Goal: Task Accomplishment & Management: Manage account settings

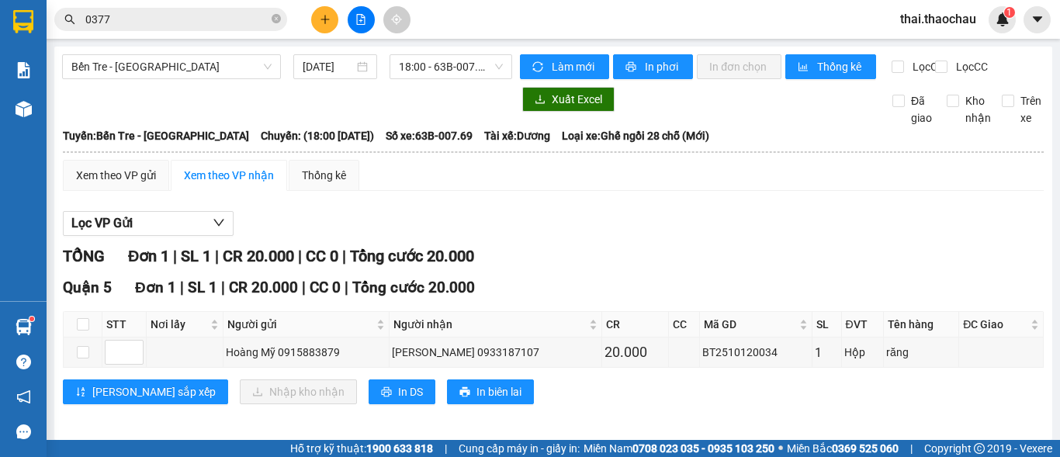
click at [930, 24] on span "thai.thaochau" at bounding box center [938, 18] width 101 height 19
click at [930, 50] on span "Đăng xuất" at bounding box center [946, 48] width 68 height 17
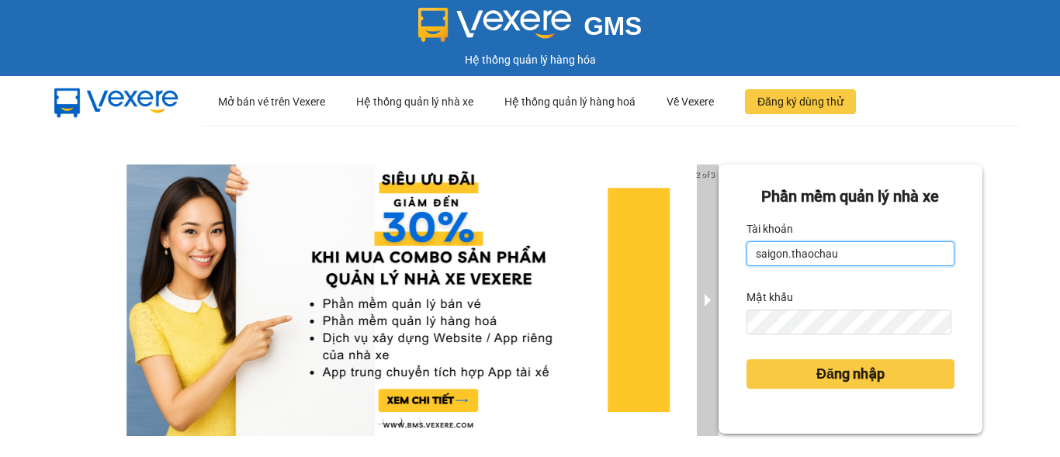
drag, startPoint x: 836, startPoint y: 251, endPoint x: 701, endPoint y: 270, distance: 135.5
click at [701, 270] on div "2 of 3 [PERSON_NAME] mềm [PERSON_NAME] nhà xe [PERSON_NAME] saigon.thaochau Mật…" at bounding box center [530, 345] width 1060 height 439
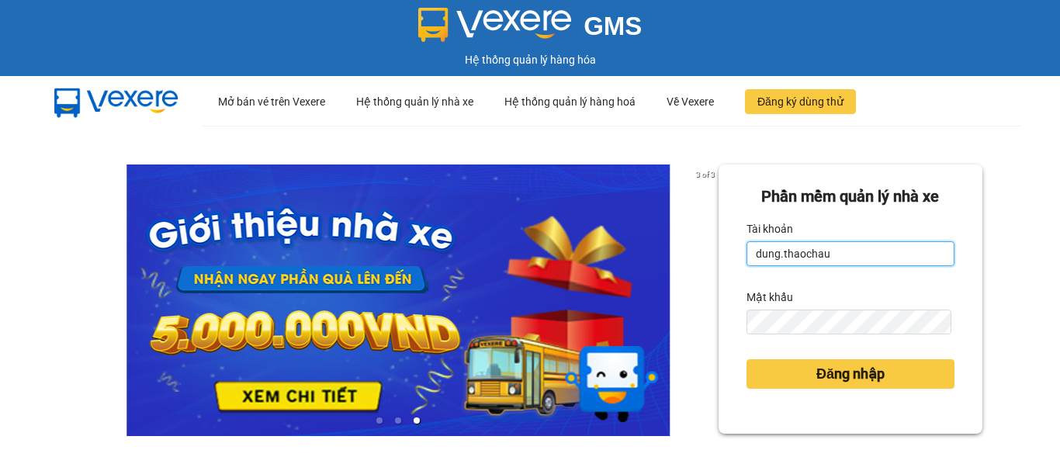
type input "dung.thaochau"
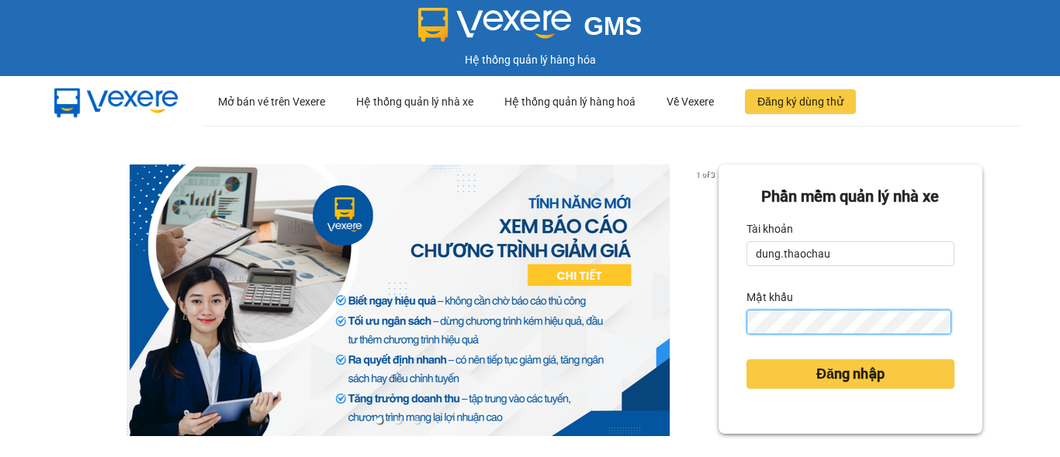
click at [721, 340] on div "Phần mềm quản lý nhà xe Tài khoản dung.thaochau Mật khẩu Đăng nhập" at bounding box center [851, 298] width 264 height 269
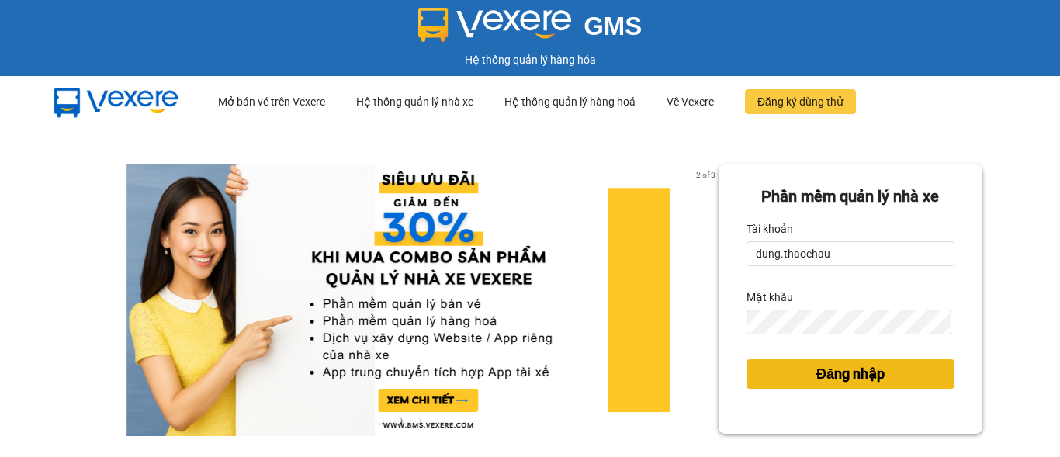
click at [844, 376] on span "Đăng nhập" at bounding box center [850, 374] width 68 height 22
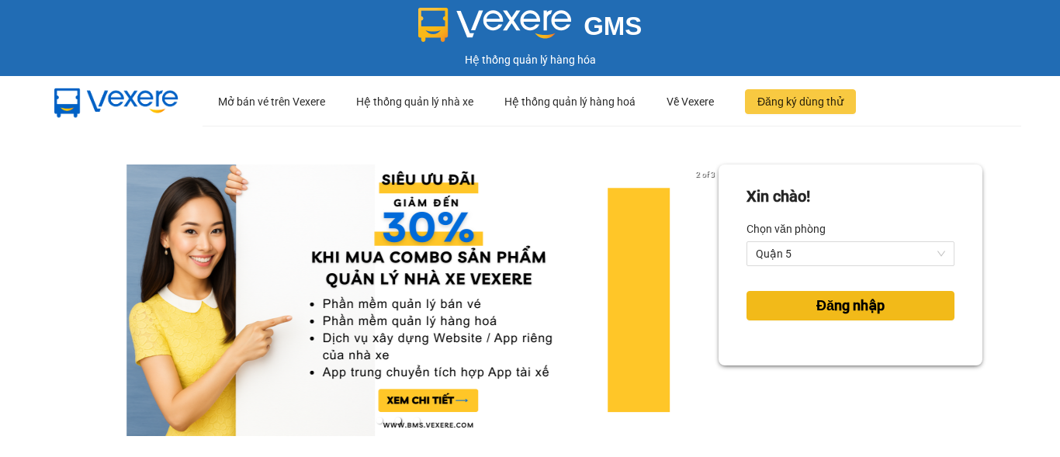
click at [821, 303] on span "Đăng nhập" at bounding box center [850, 306] width 68 height 22
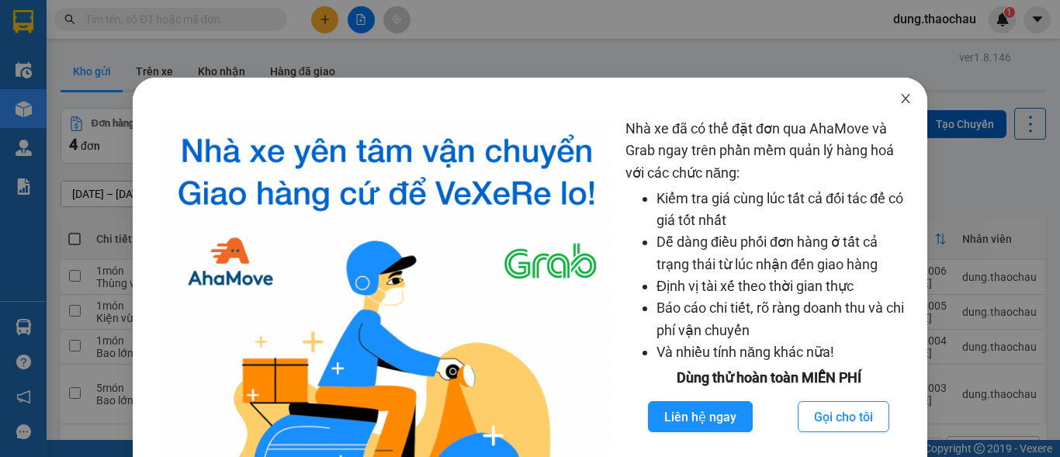
click at [899, 98] on icon "close" at bounding box center [905, 98] width 12 height 12
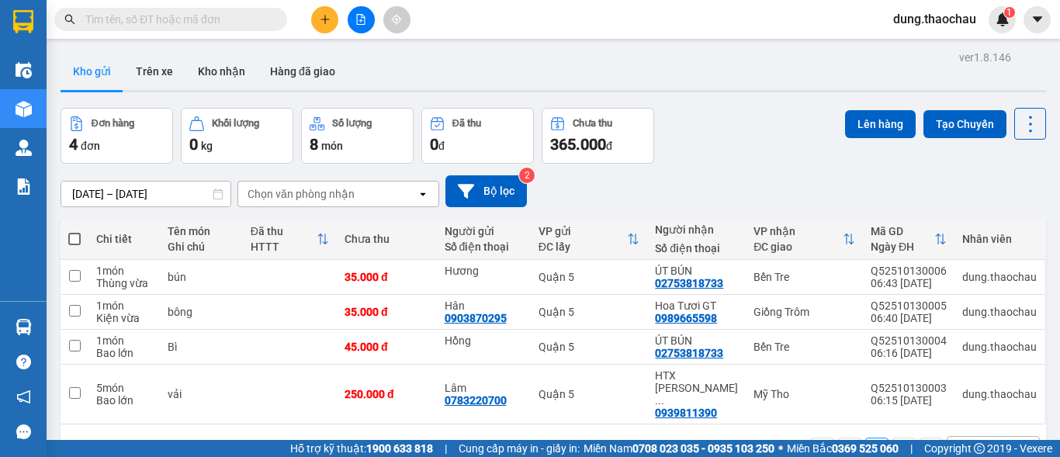
click at [960, 442] on div "10 / trang" at bounding box center [981, 450] width 48 height 16
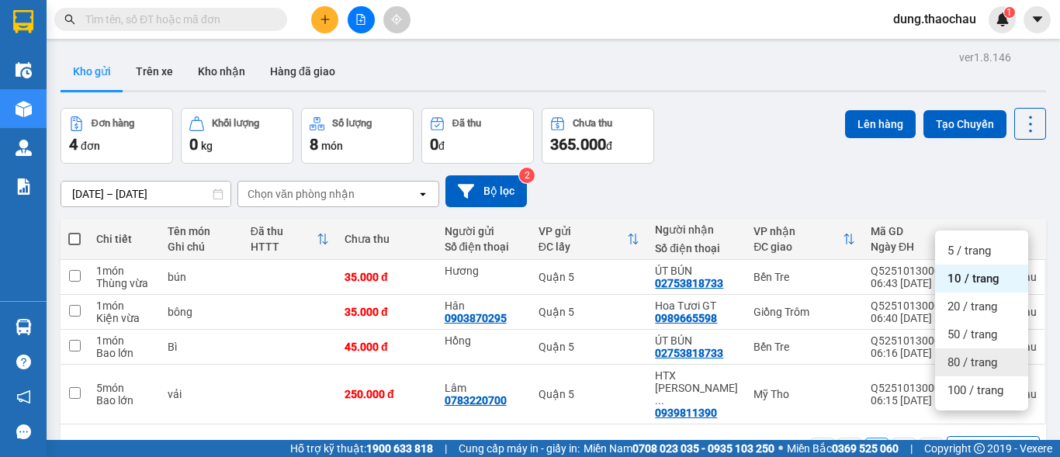
click at [974, 359] on span "80 / trang" at bounding box center [972, 363] width 50 height 16
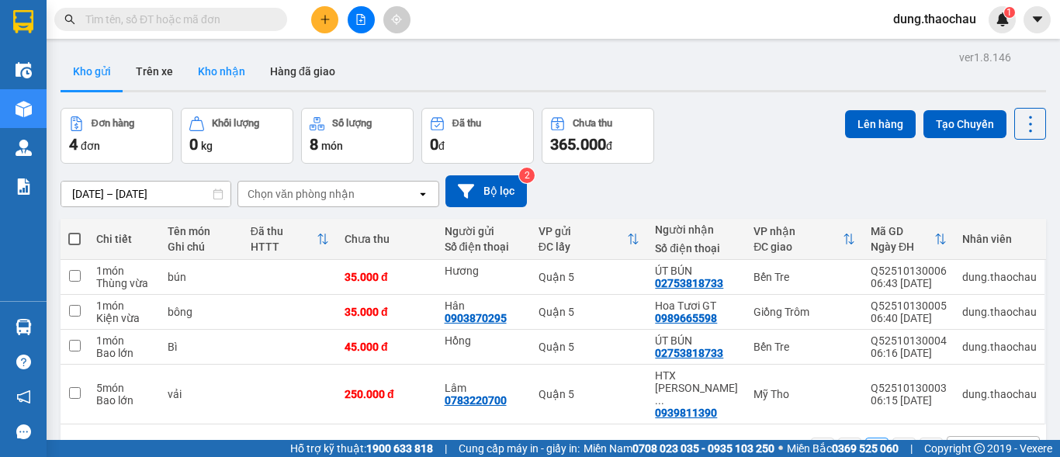
click at [227, 70] on button "Kho nhận" at bounding box center [221, 71] width 72 height 37
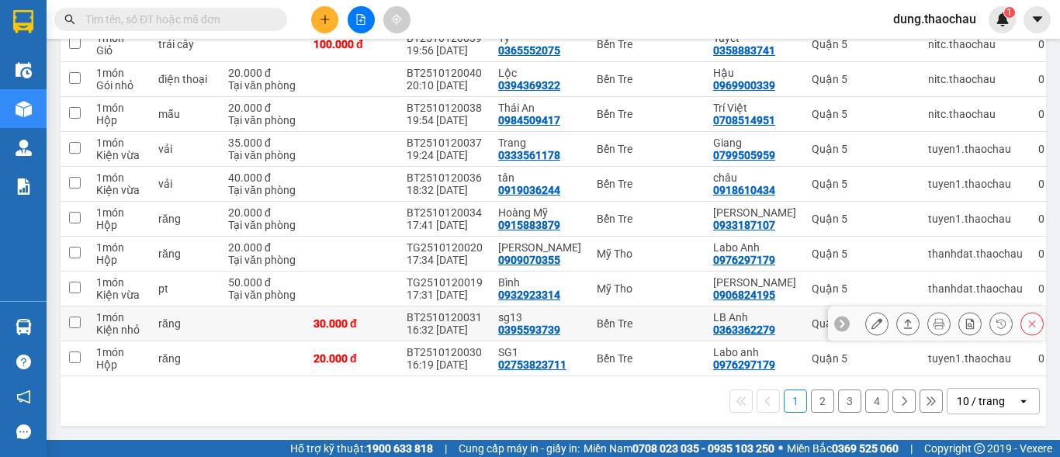
scroll to position [239, 0]
click at [974, 402] on div "10 / trang" at bounding box center [981, 401] width 48 height 16
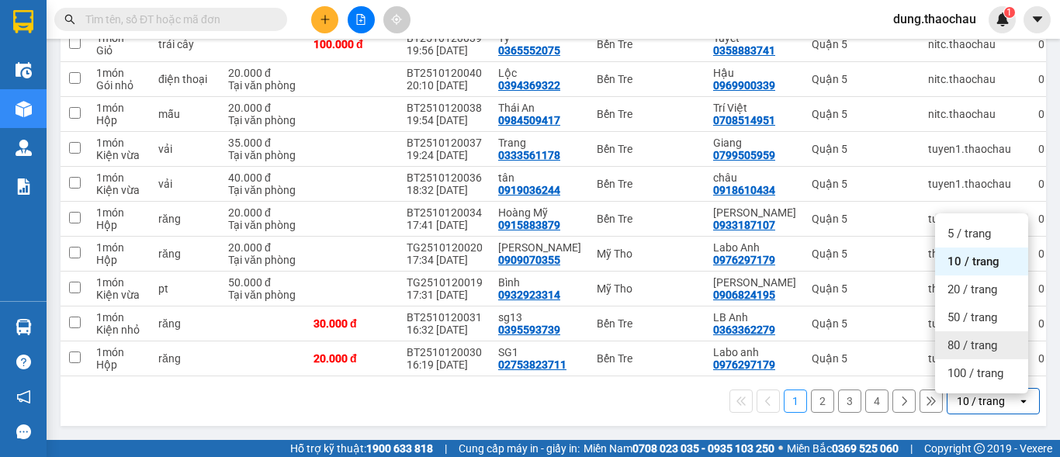
click at [962, 345] on span "80 / trang" at bounding box center [972, 346] width 50 height 16
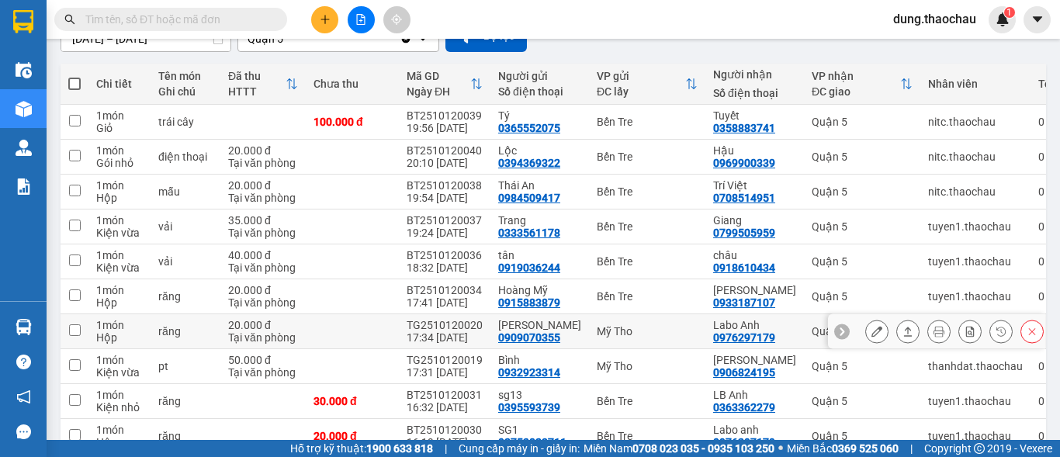
scroll to position [233, 0]
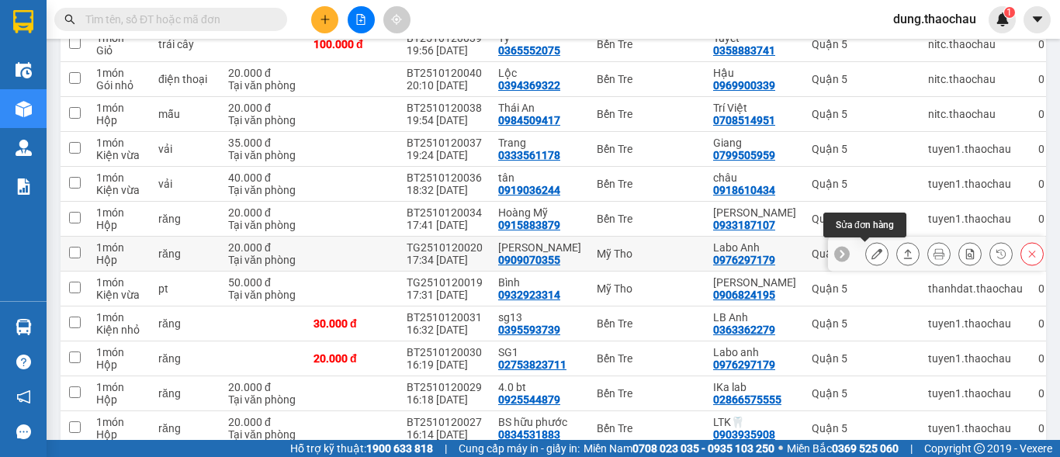
click at [871, 258] on icon at bounding box center [876, 253] width 11 height 11
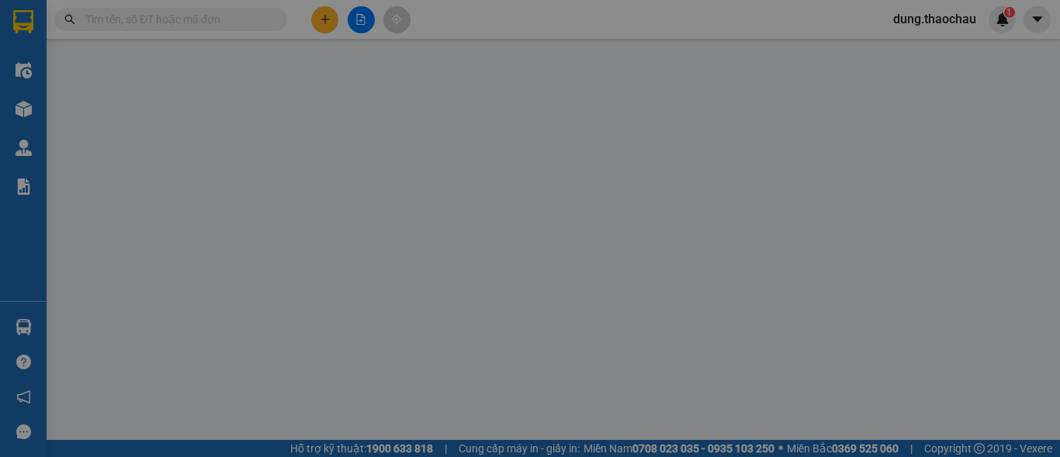
type input "0909070355"
type input "Như Ngọc"
type input "0976297179"
type input "Labo Anh"
type input "20.000"
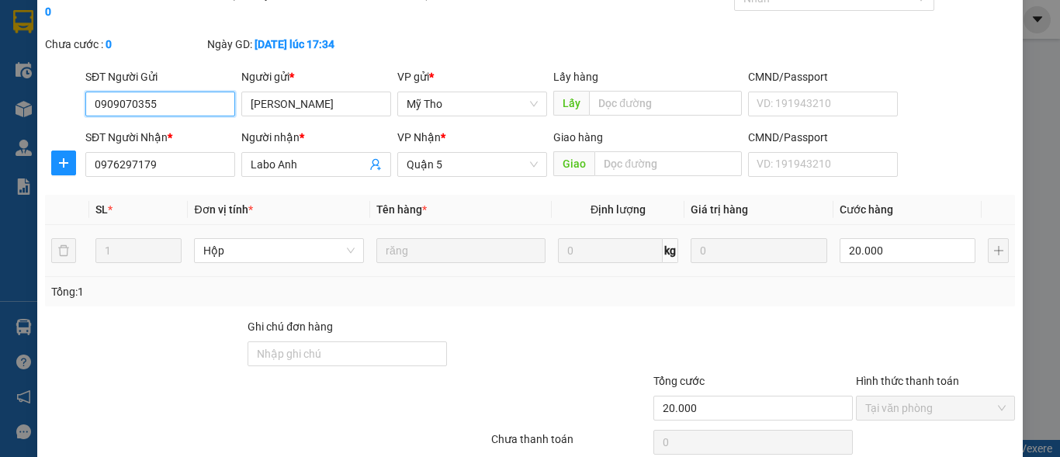
scroll to position [120, 0]
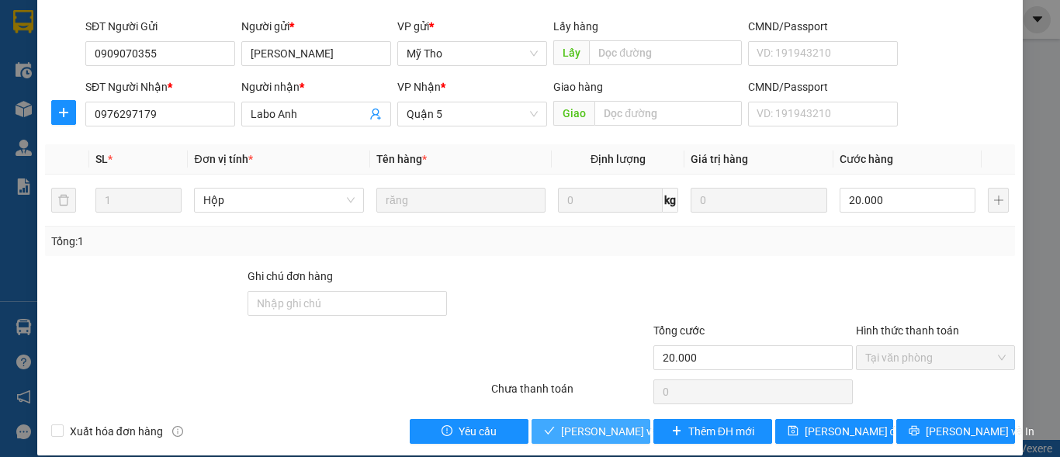
click at [583, 423] on span "Lưu và Giao hàng" at bounding box center [666, 431] width 210 height 17
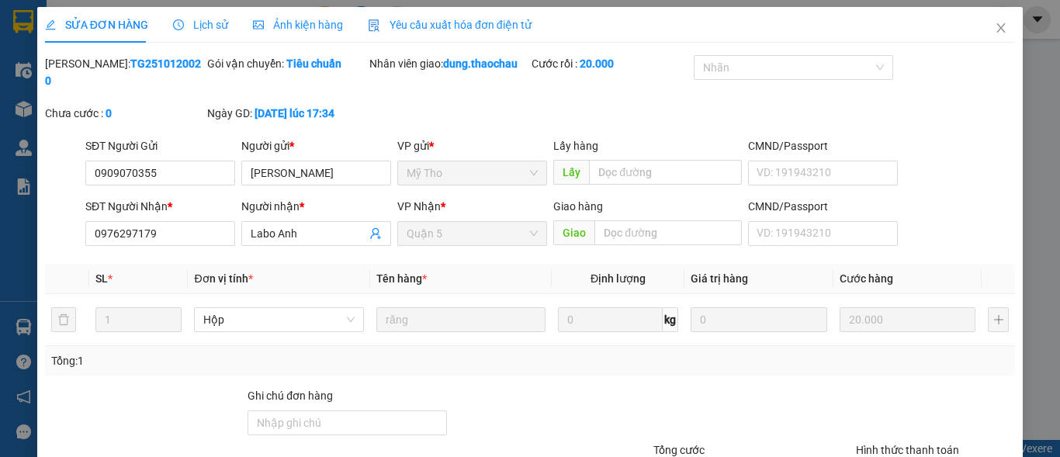
scroll to position [0, 0]
click at [995, 30] on icon "close" at bounding box center [1001, 29] width 12 height 12
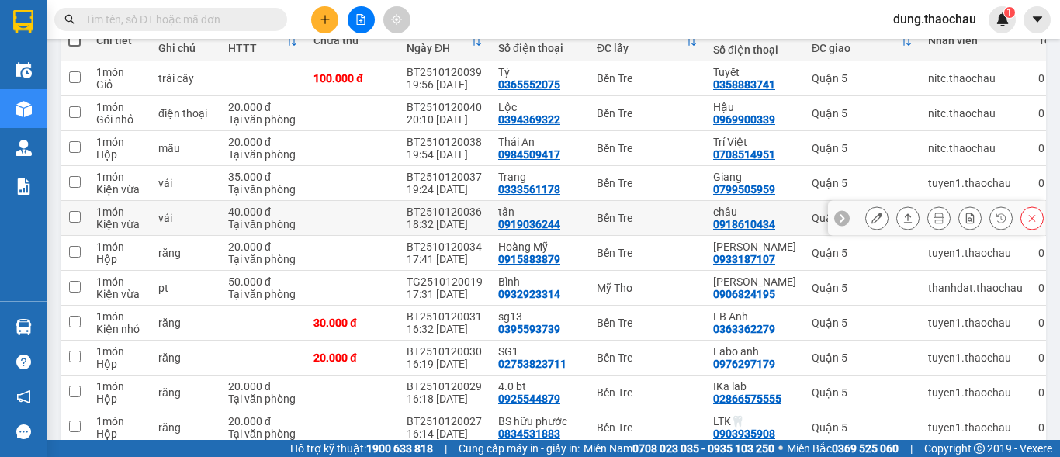
scroll to position [233, 0]
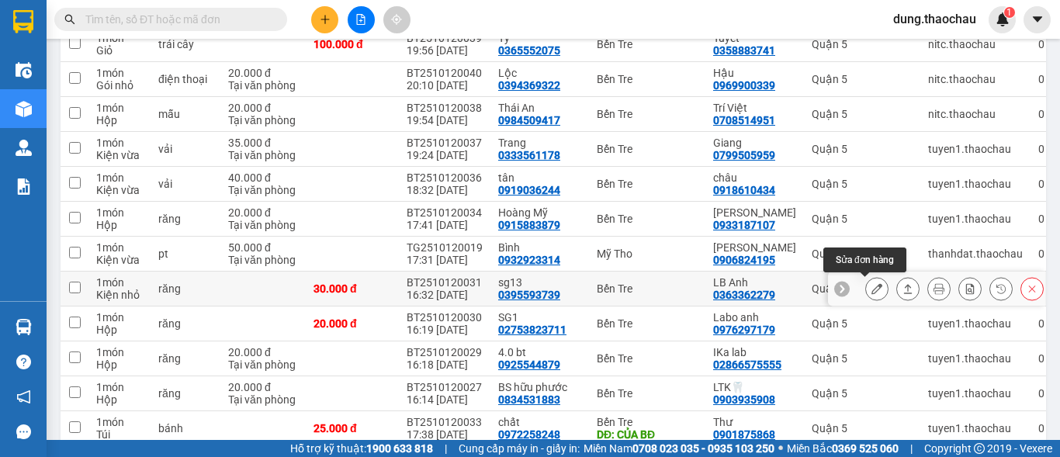
click at [871, 287] on icon at bounding box center [876, 288] width 11 height 11
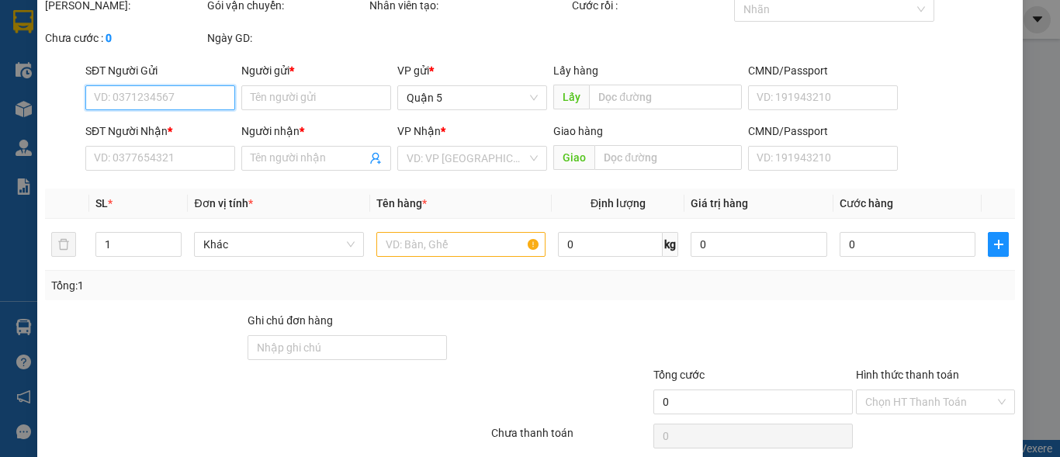
scroll to position [120, 0]
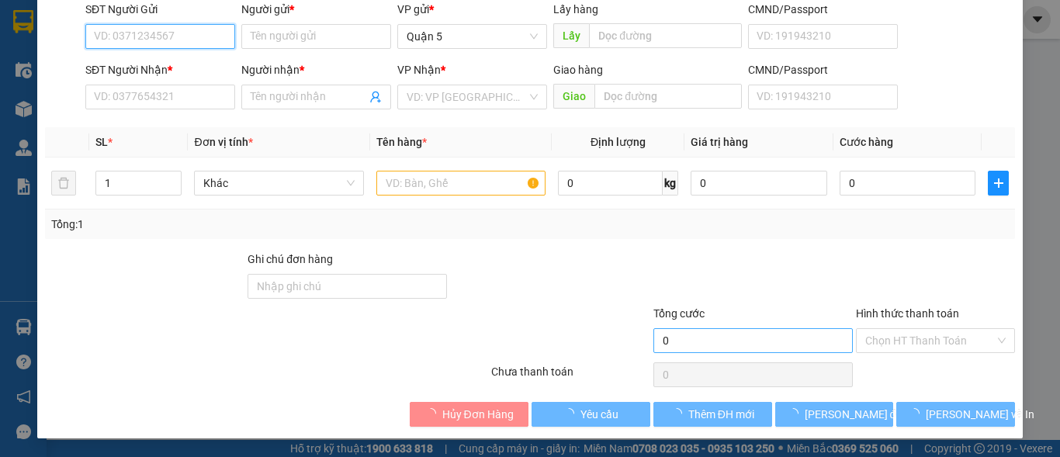
type input "0395593739"
type input "sg13"
type input "0363362279"
type input "LB Anh"
type input "30.000"
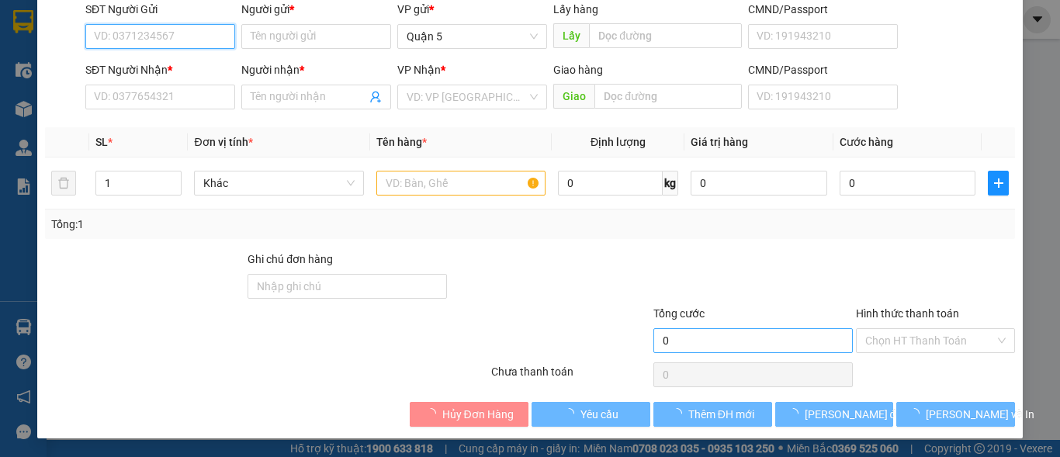
type input "30.000"
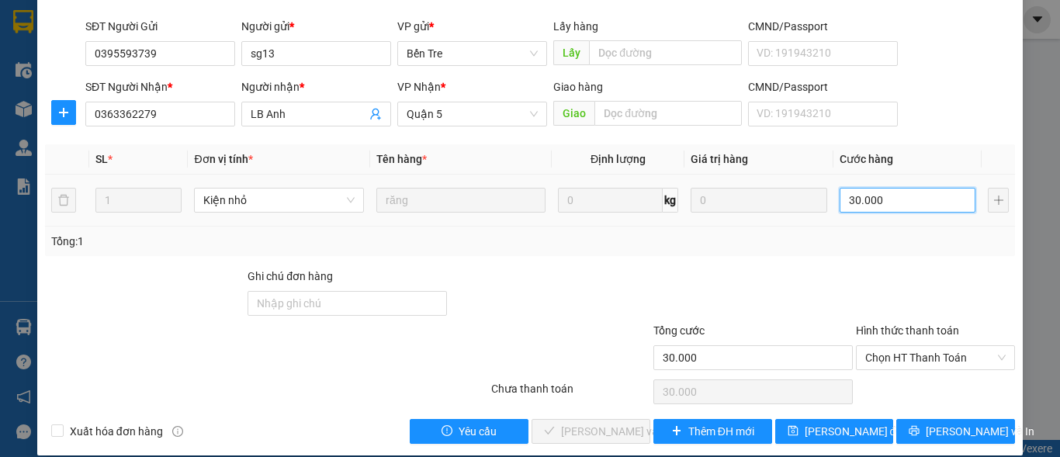
click at [885, 188] on input "30.000" at bounding box center [908, 200] width 137 height 25
type input "0"
type input "2"
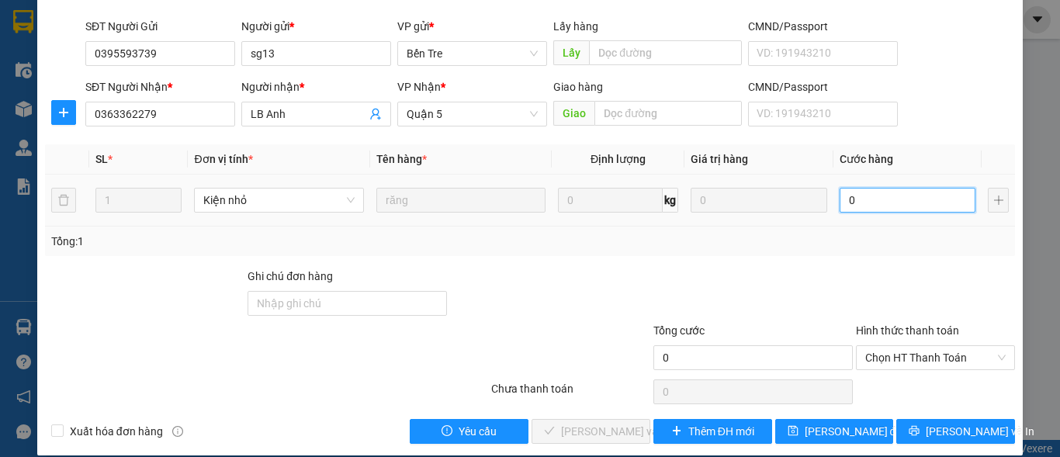
type input "2"
type input "02"
type input "20"
type input "020"
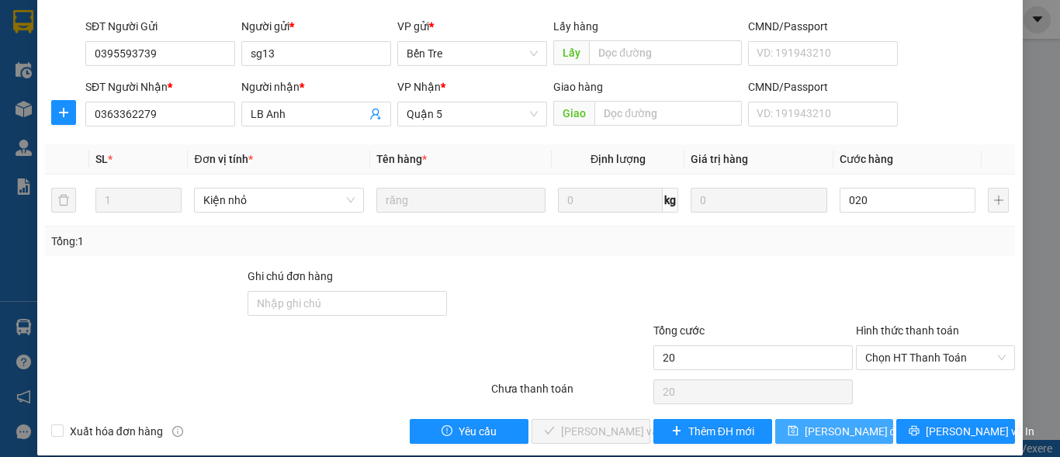
type input "20.000"
click at [829, 423] on span "Lưu thay đổi" at bounding box center [855, 431] width 100 height 17
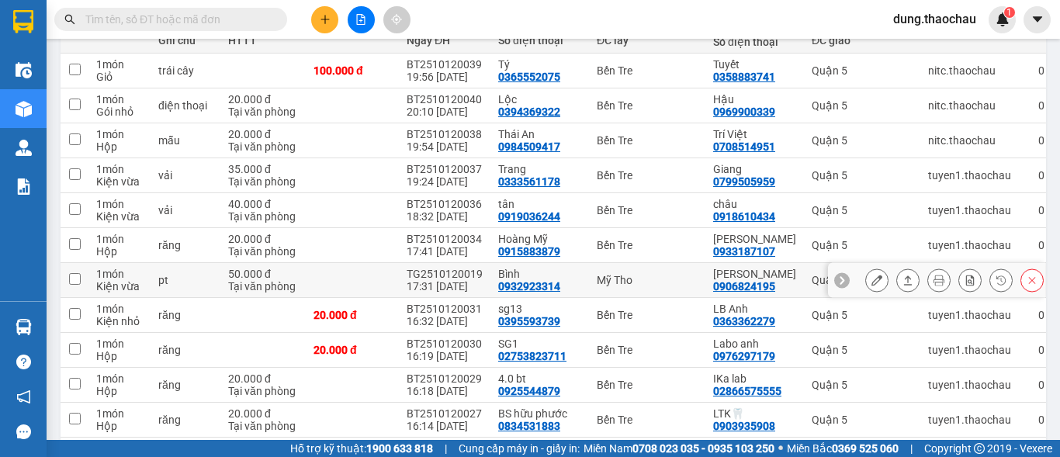
scroll to position [233, 0]
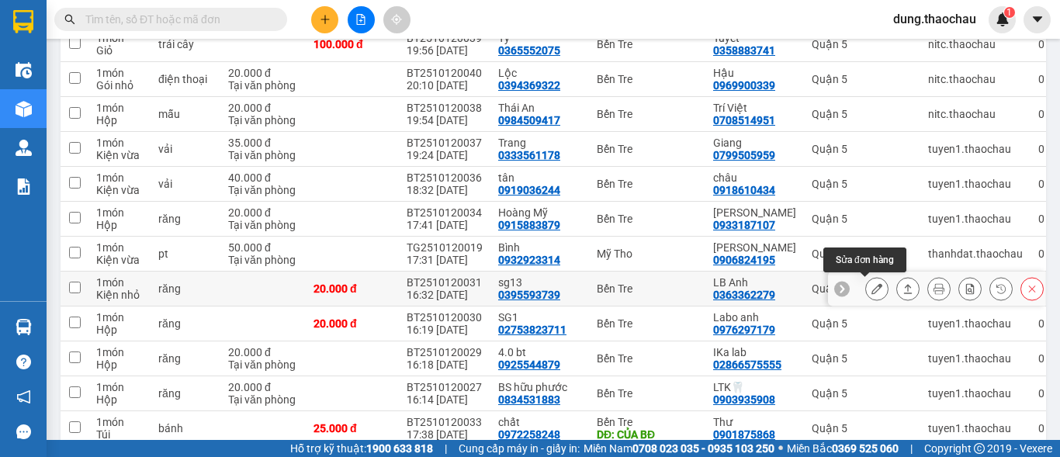
click at [871, 286] on icon at bounding box center [876, 288] width 11 height 11
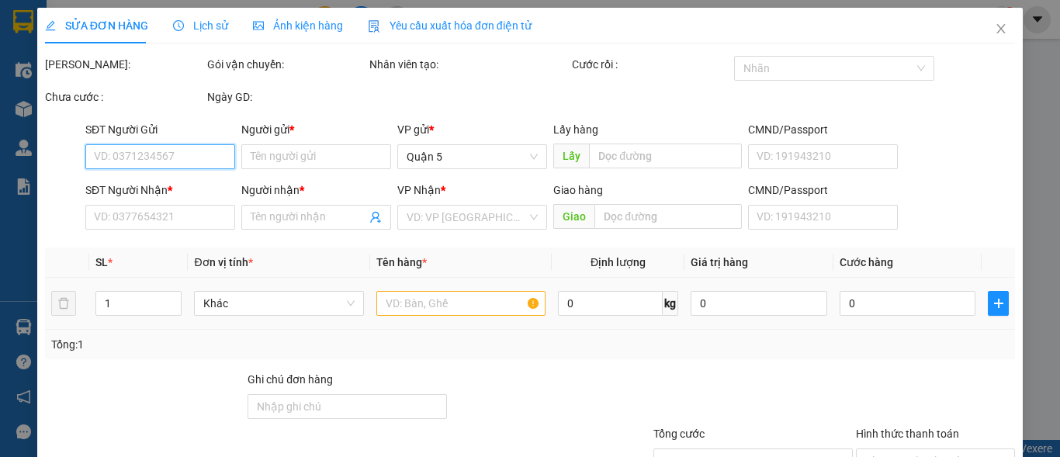
type input "0395593739"
type input "sg13"
type input "0363362279"
type input "LB Anh"
type input "20.000"
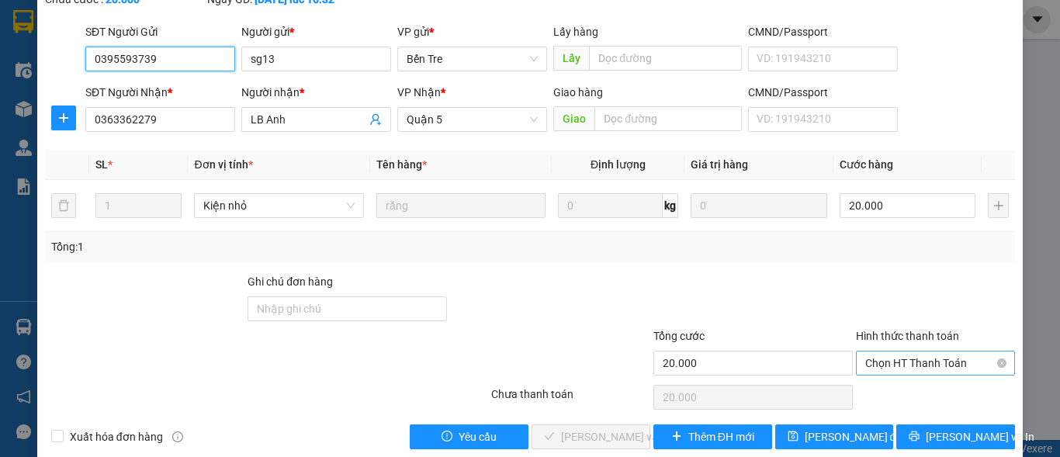
scroll to position [120, 0]
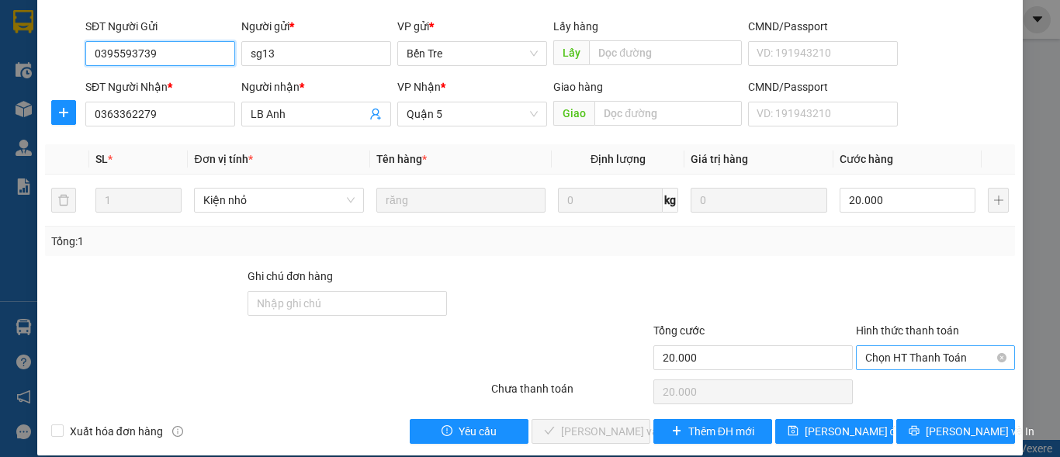
click at [885, 346] on span "Chọn HT Thanh Toán" at bounding box center [935, 357] width 140 height 23
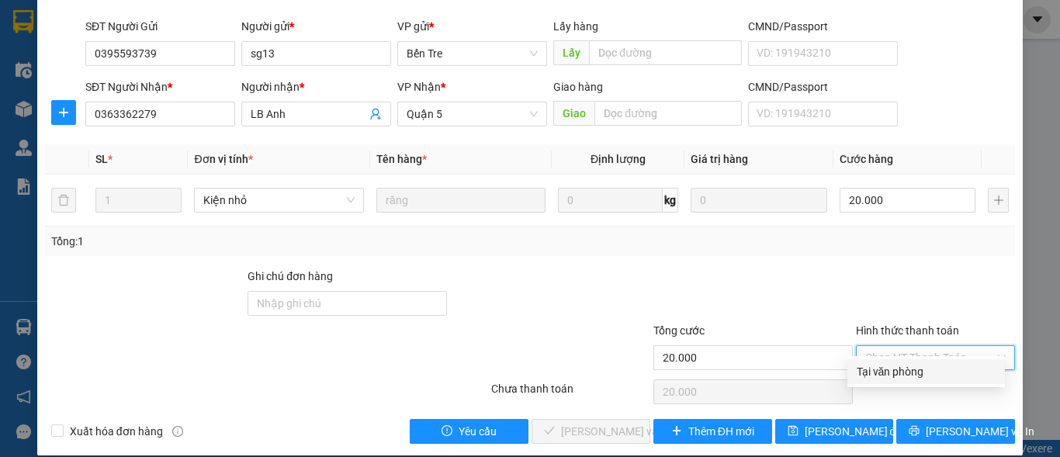
click at [874, 379] on div "Tại văn phòng" at bounding box center [926, 371] width 139 height 17
type input "0"
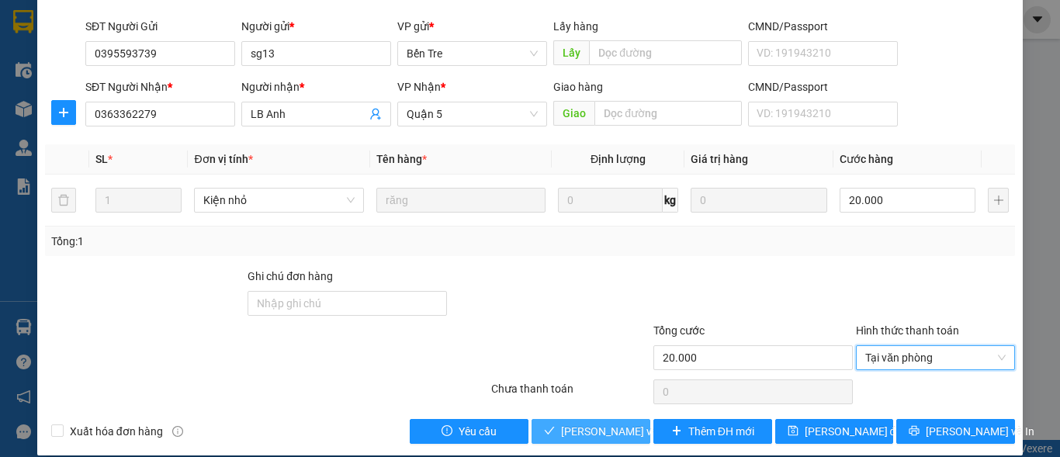
click at [580, 423] on span "Lưu và Giao hàng" at bounding box center [666, 431] width 210 height 17
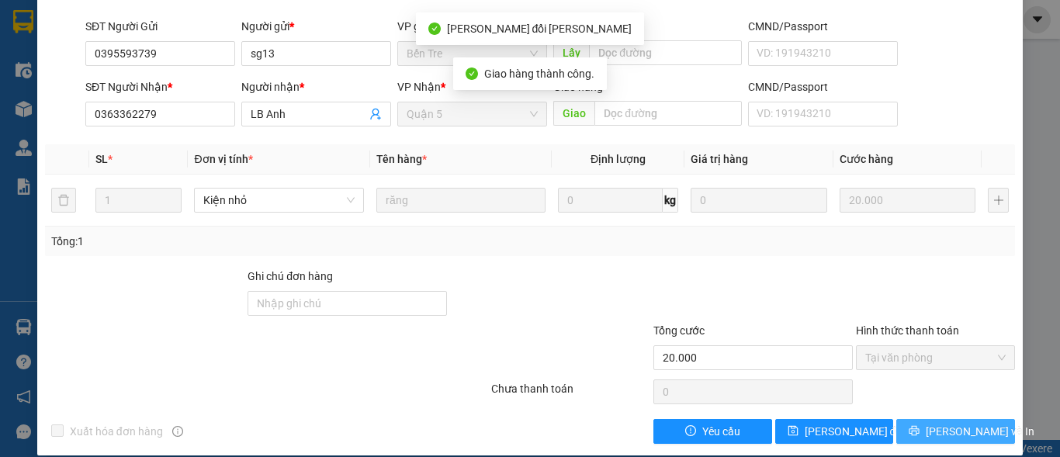
click at [953, 423] on span "Lưu và In" at bounding box center [980, 431] width 109 height 17
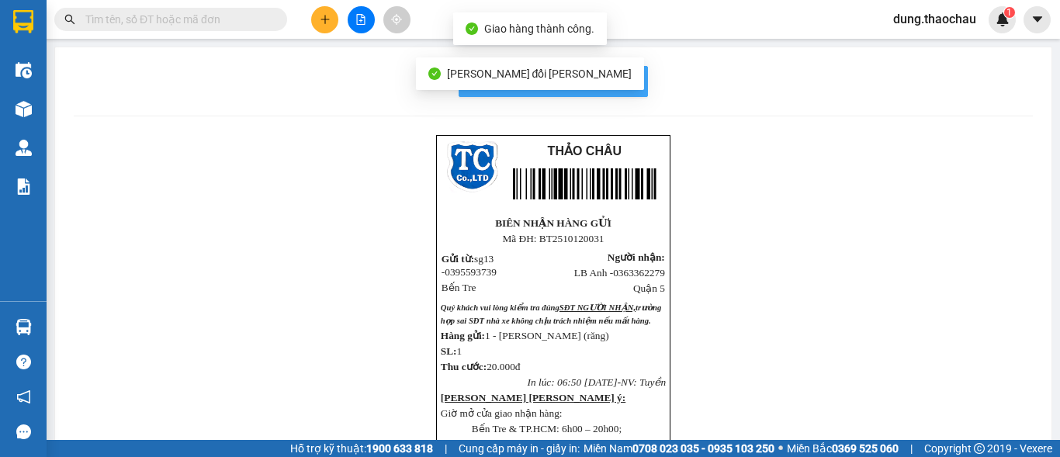
click at [629, 80] on span "In mẫu biên lai tự cấu hình" at bounding box center [563, 80] width 146 height 19
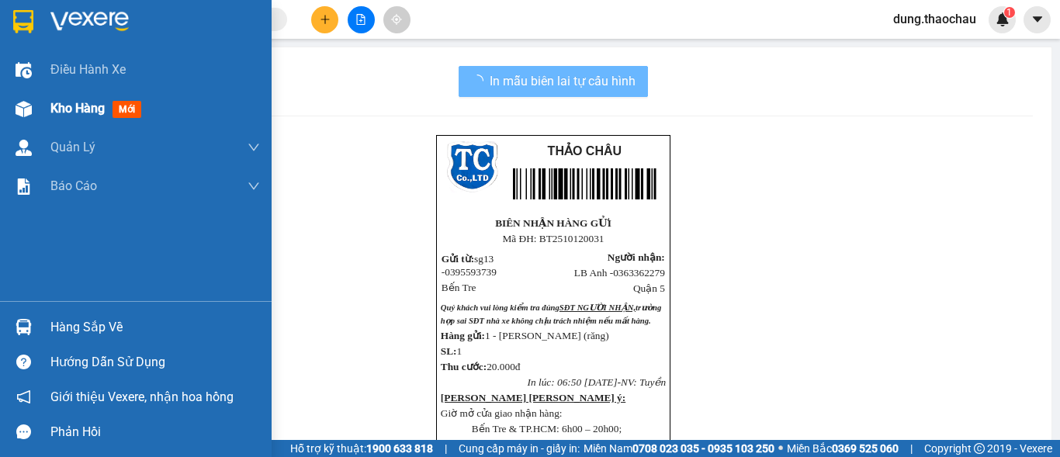
click at [62, 107] on span "Kho hàng" at bounding box center [77, 108] width 54 height 15
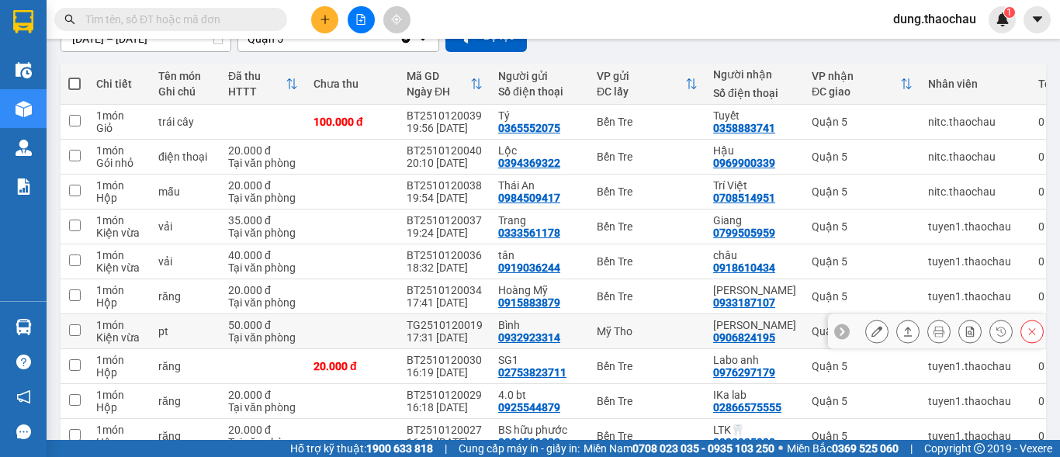
scroll to position [233, 0]
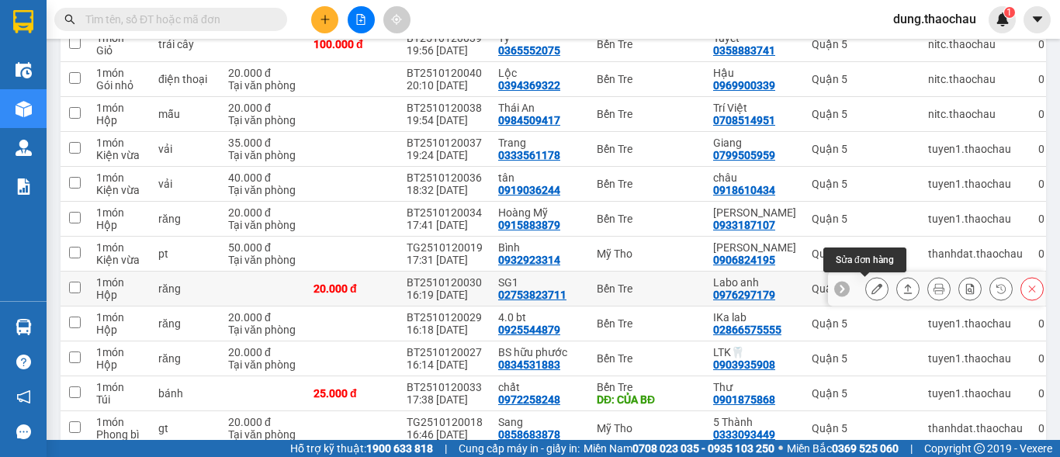
click at [871, 293] on icon at bounding box center [876, 288] width 11 height 11
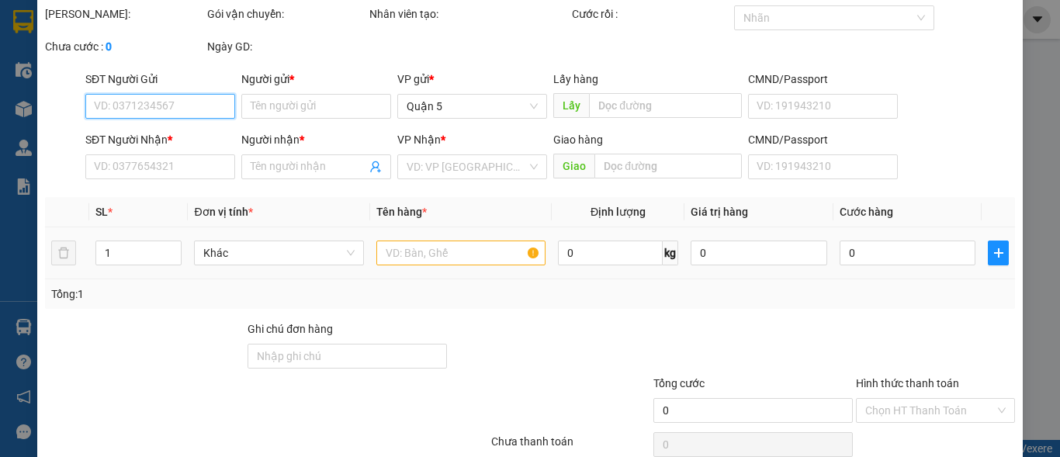
type input "02753823711"
type input "SG1"
type input "0976297179"
type input "Labo anh"
type input "20.000"
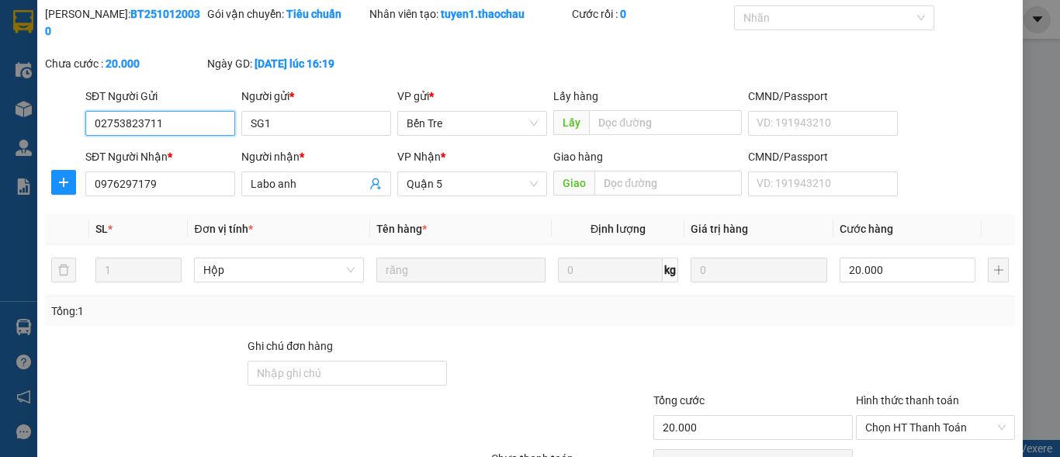
scroll to position [120, 0]
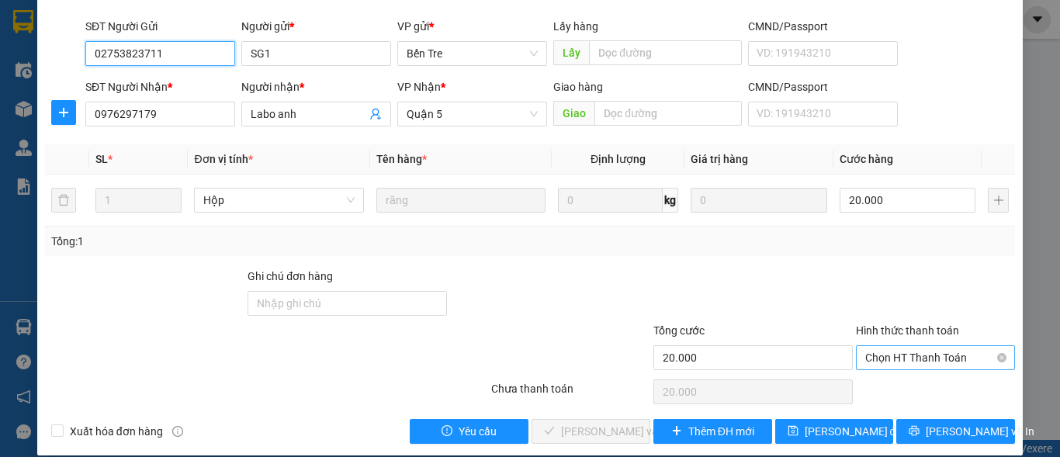
click at [888, 346] on span "Chọn HT Thanh Toán" at bounding box center [935, 357] width 140 height 23
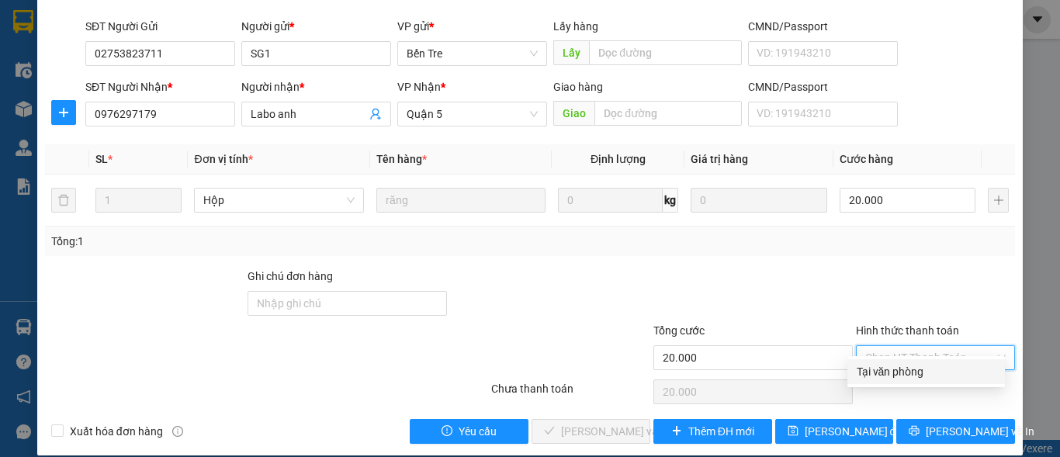
click at [866, 373] on div "Tại văn phòng" at bounding box center [926, 371] width 139 height 17
type input "0"
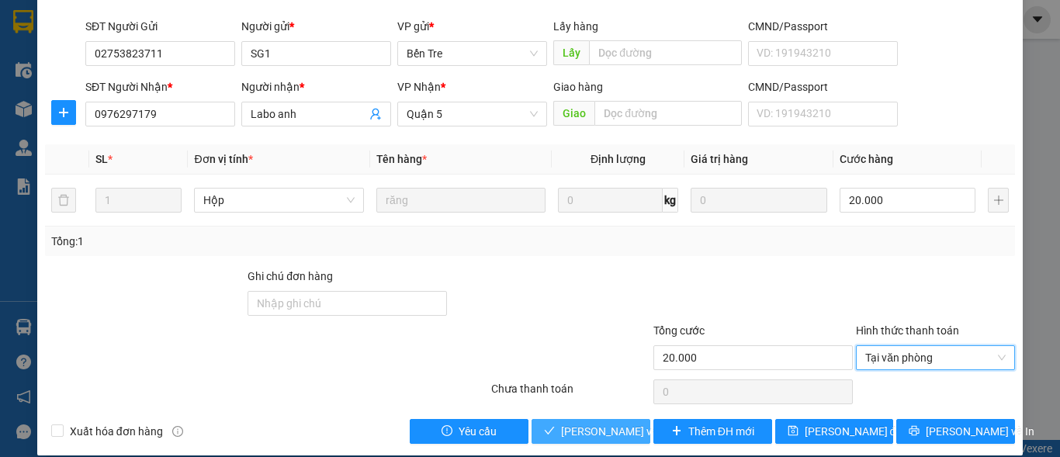
click at [573, 423] on span "Lưu và Giao hàng" at bounding box center [666, 431] width 210 height 17
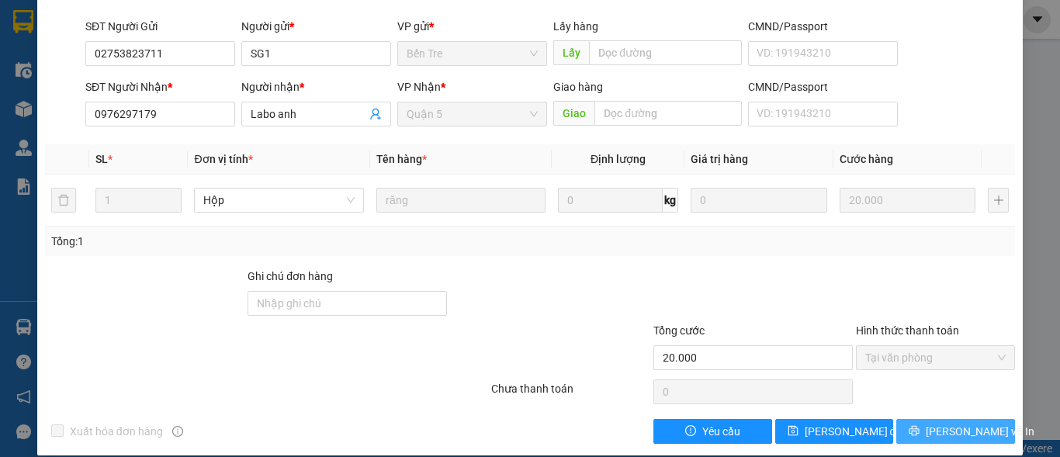
click at [944, 423] on span "Lưu và In" at bounding box center [980, 431] width 109 height 17
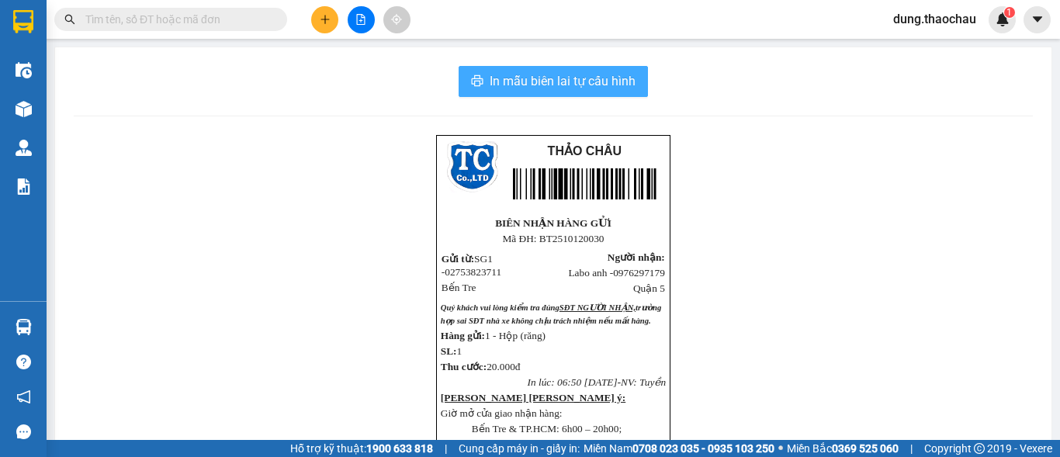
click at [549, 83] on span "In mẫu biên lai tự cấu hình" at bounding box center [563, 80] width 146 height 19
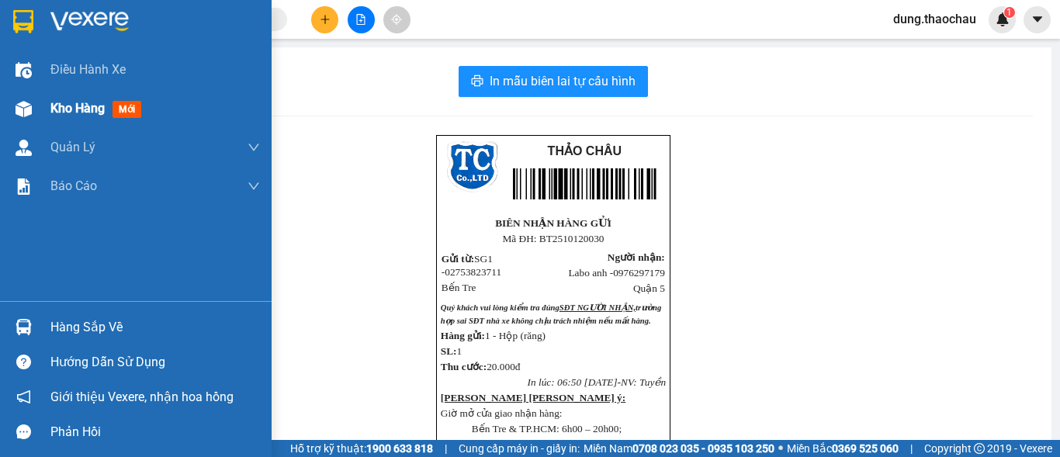
click at [72, 112] on span "Kho hàng" at bounding box center [77, 108] width 54 height 15
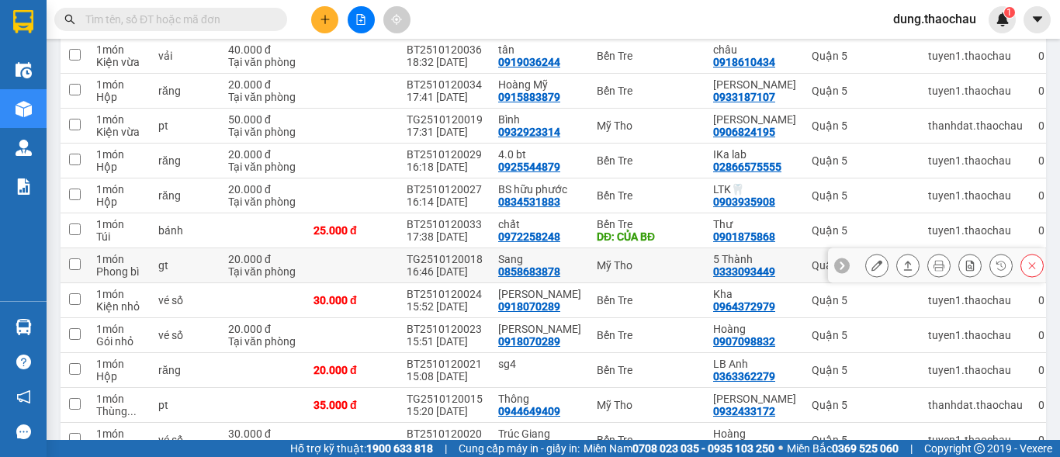
scroll to position [388, 0]
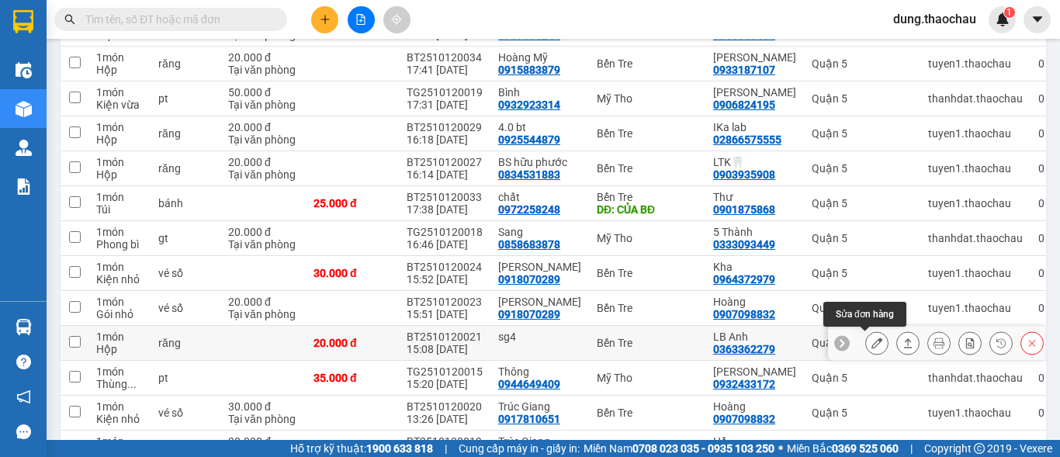
click at [866, 349] on button at bounding box center [877, 343] width 22 height 27
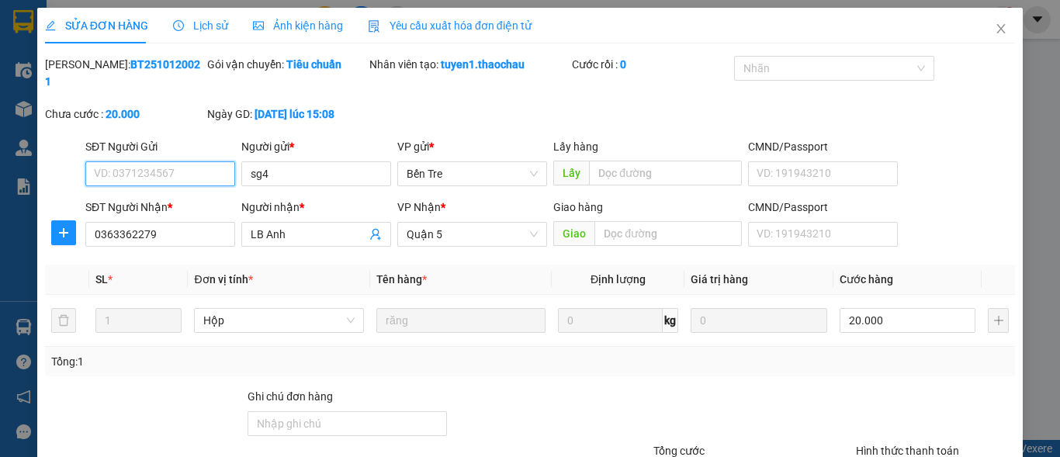
type input "sg4"
type input "0363362279"
type input "LB Anh"
type input "20.000"
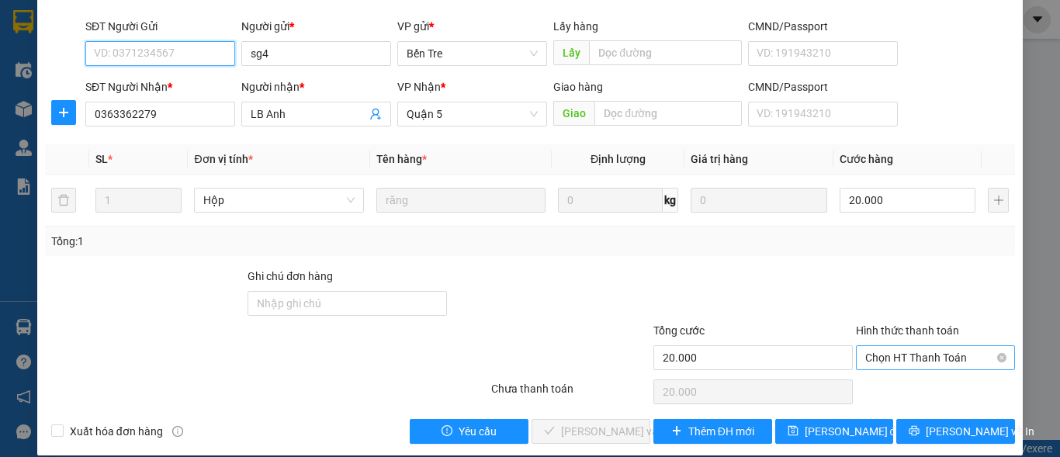
click at [897, 346] on span "Chọn HT Thanh Toán" at bounding box center [935, 357] width 140 height 23
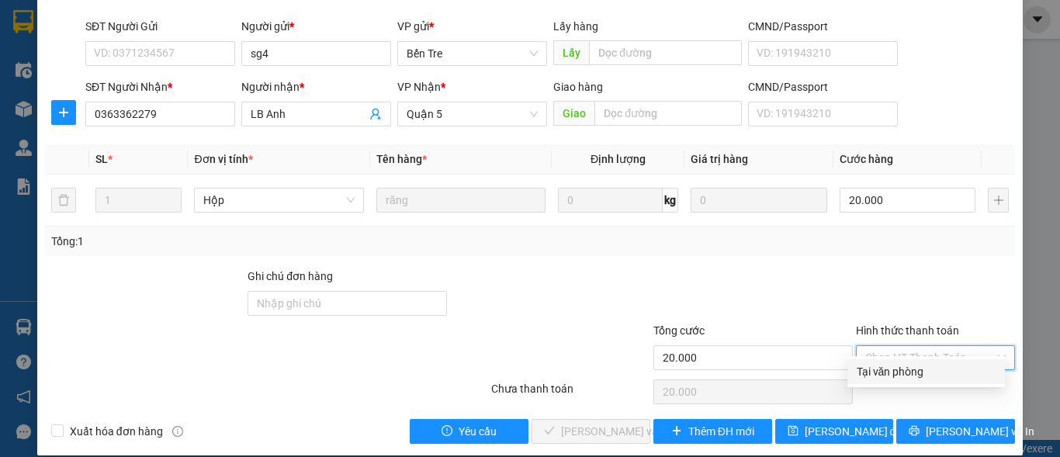
click at [881, 367] on div "Tại văn phòng" at bounding box center [926, 371] width 139 height 17
type input "0"
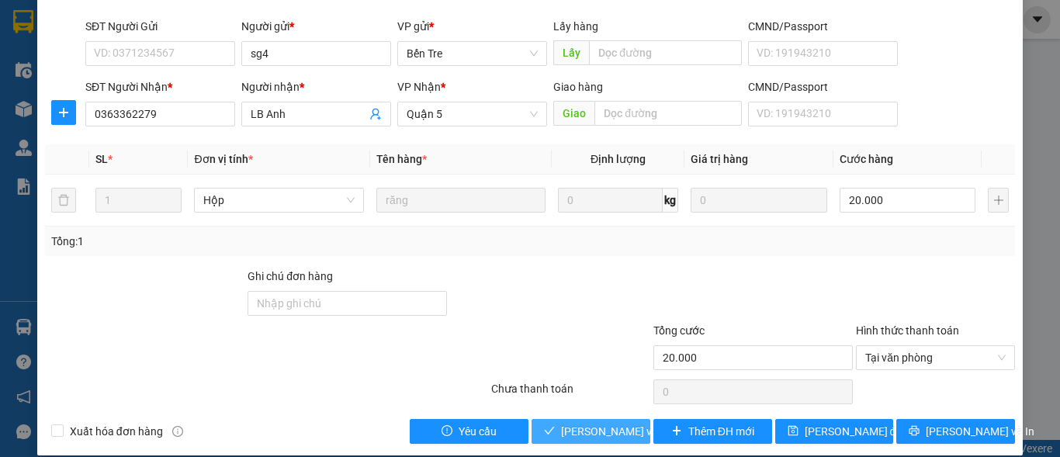
click at [602, 423] on span "Lưu và Giao hàng" at bounding box center [666, 431] width 210 height 17
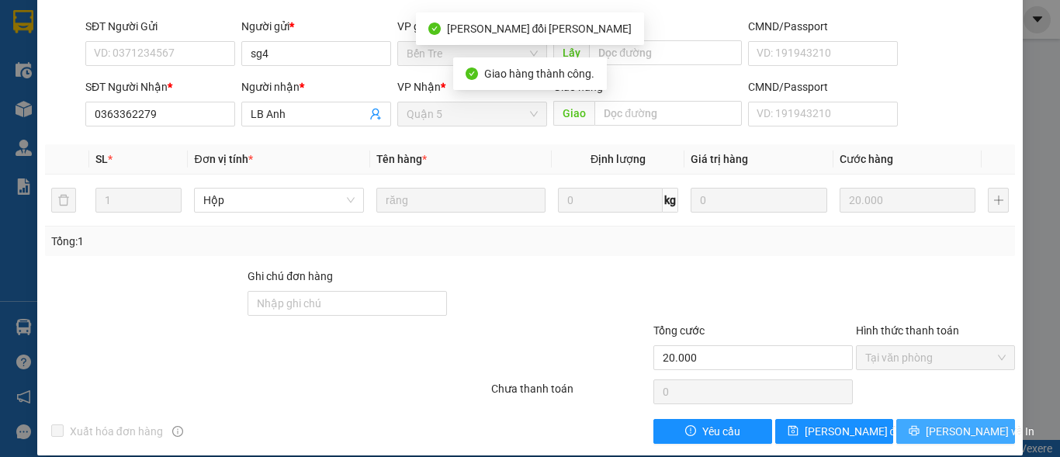
click at [931, 419] on button "Lưu và In" at bounding box center [955, 431] width 119 height 25
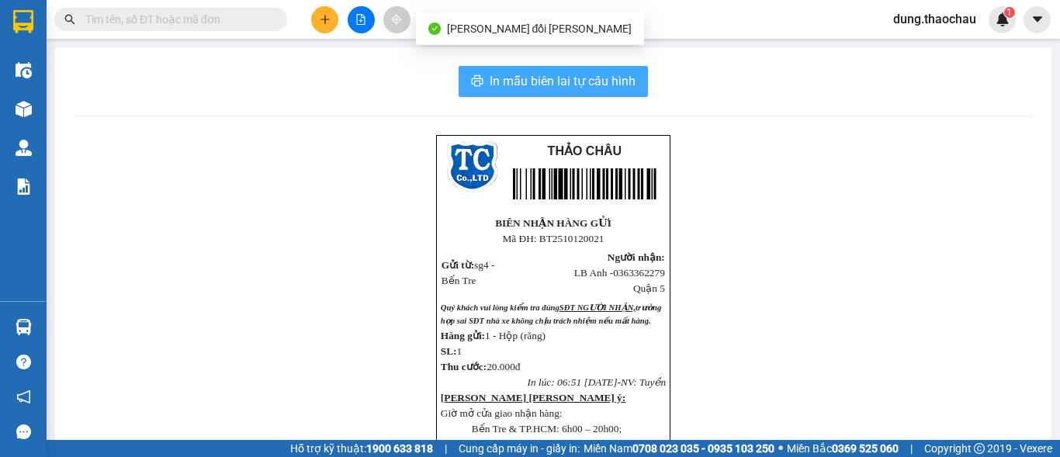
click at [625, 89] on span "In mẫu biên lai tự cấu hình" at bounding box center [563, 80] width 146 height 19
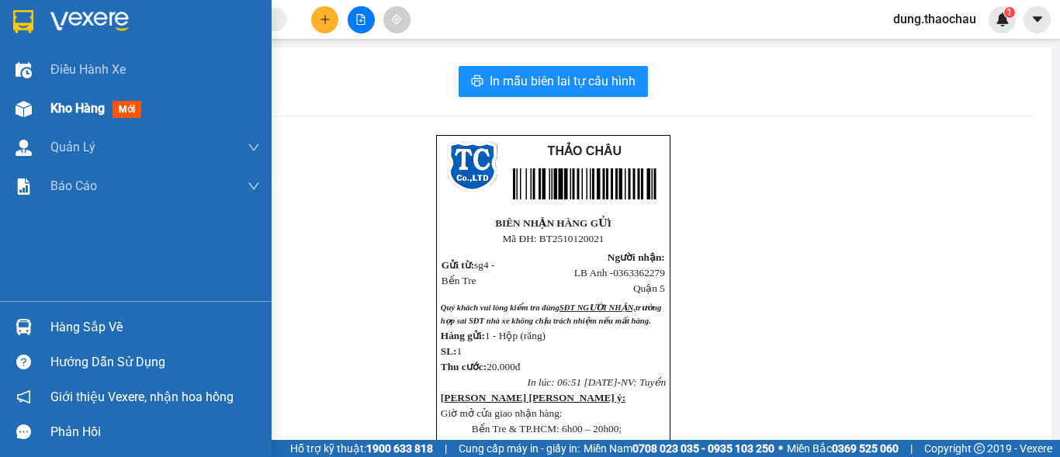
click at [99, 109] on span "Kho hàng" at bounding box center [77, 108] width 54 height 15
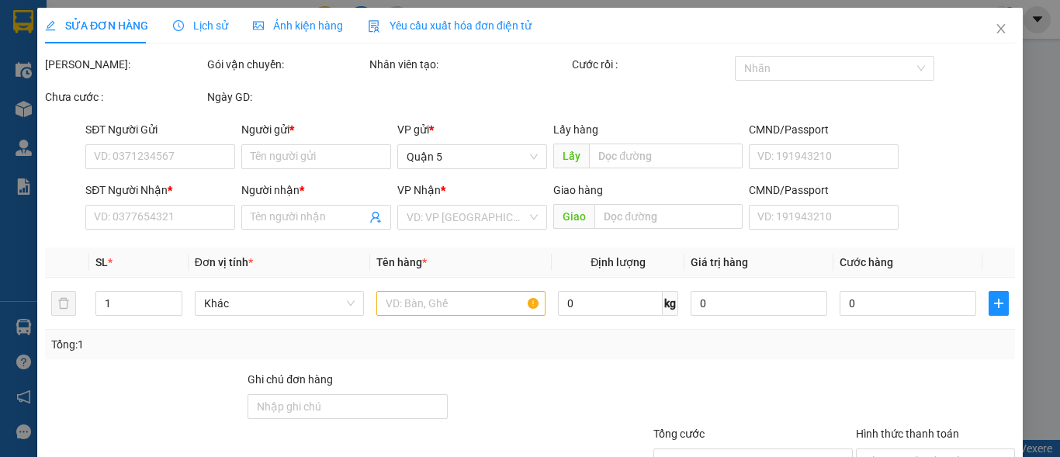
type input "0945379839"
type input "SG12"
type input "0976297179"
type input "Labo anh"
type input "20.000"
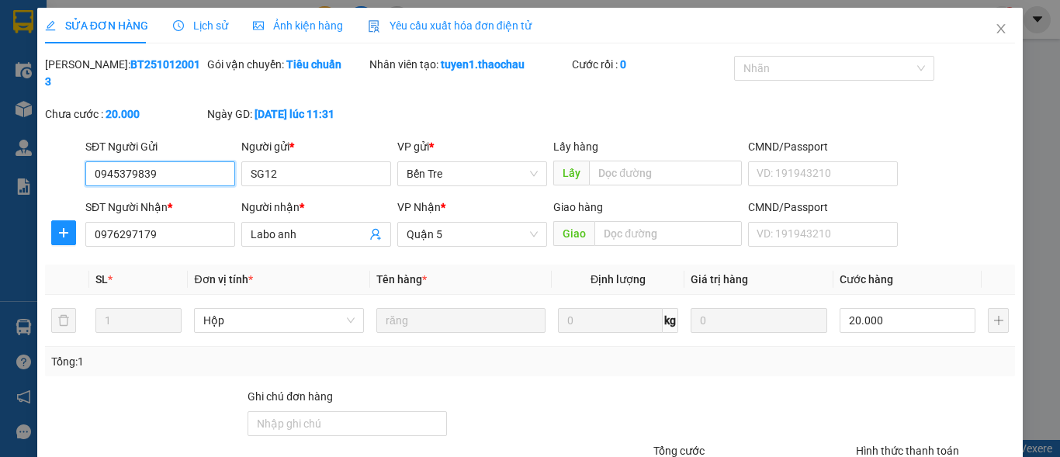
drag, startPoint x: 872, startPoint y: 369, endPoint x: 829, endPoint y: 369, distance: 42.7
type input "0"
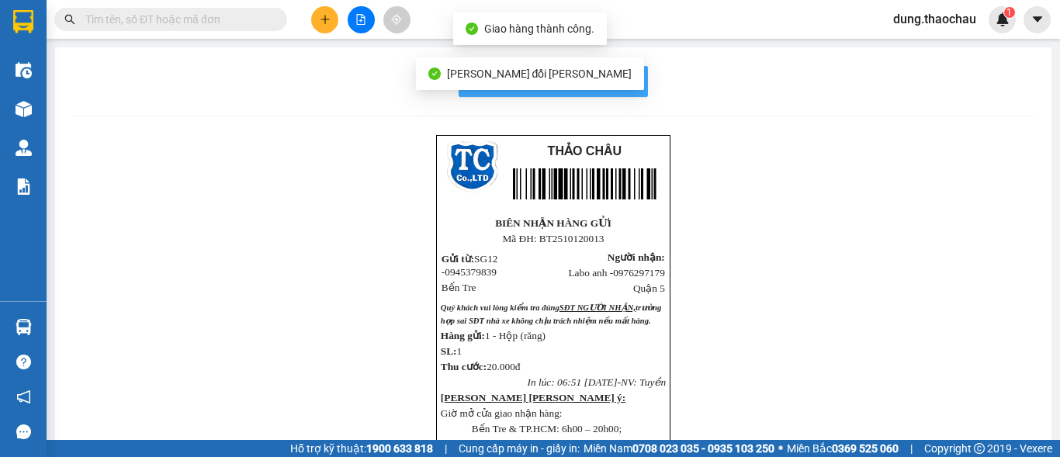
click at [615, 84] on span "In mẫu biên lai tự cấu hình" at bounding box center [563, 80] width 146 height 19
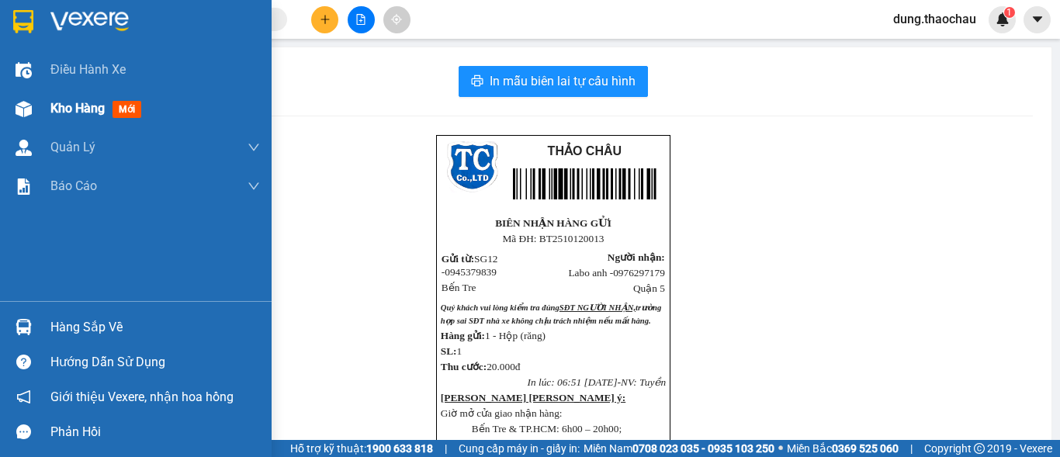
click at [69, 112] on span "Kho hàng" at bounding box center [77, 108] width 54 height 15
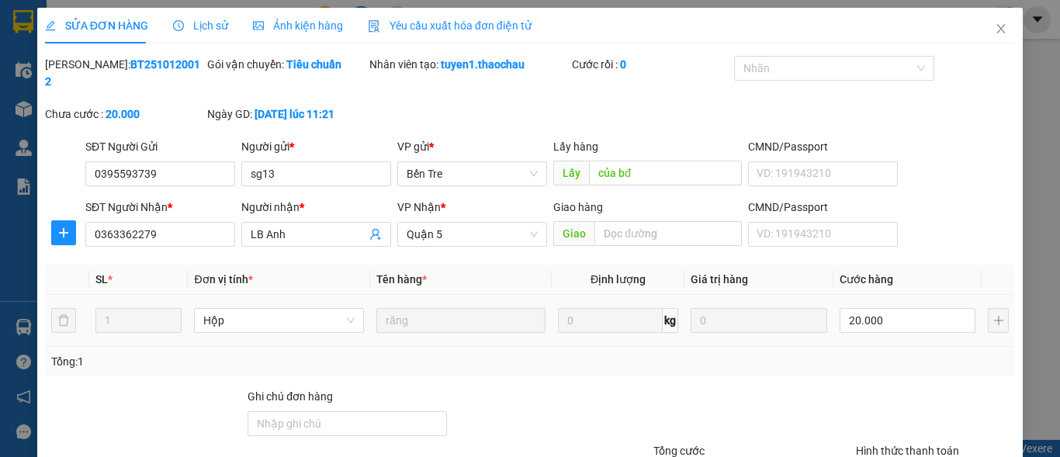
type input "0395593739"
type input "sg13"
type input "của bđ"
type input "0363362279"
type input "LB Anh"
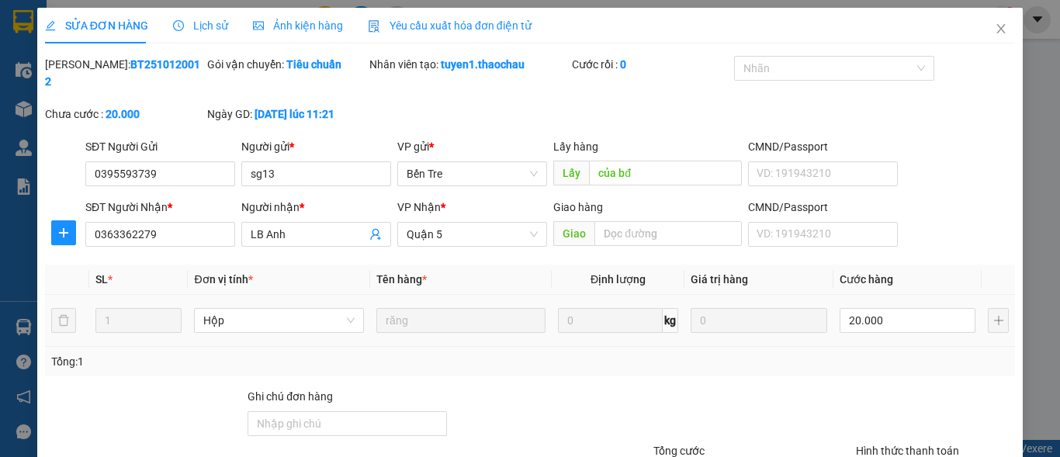
type input "20.000"
type input "0"
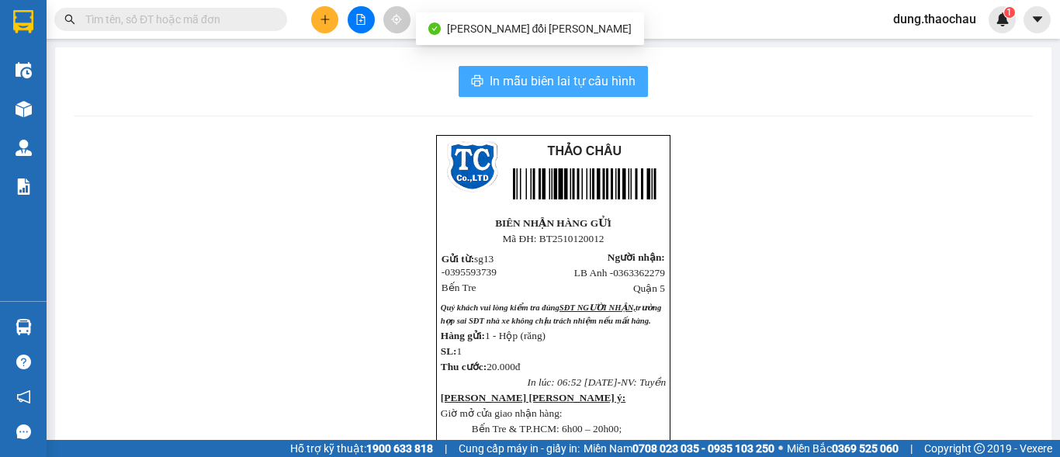
click at [610, 90] on span "In mẫu biên lai tự cấu hình" at bounding box center [563, 80] width 146 height 19
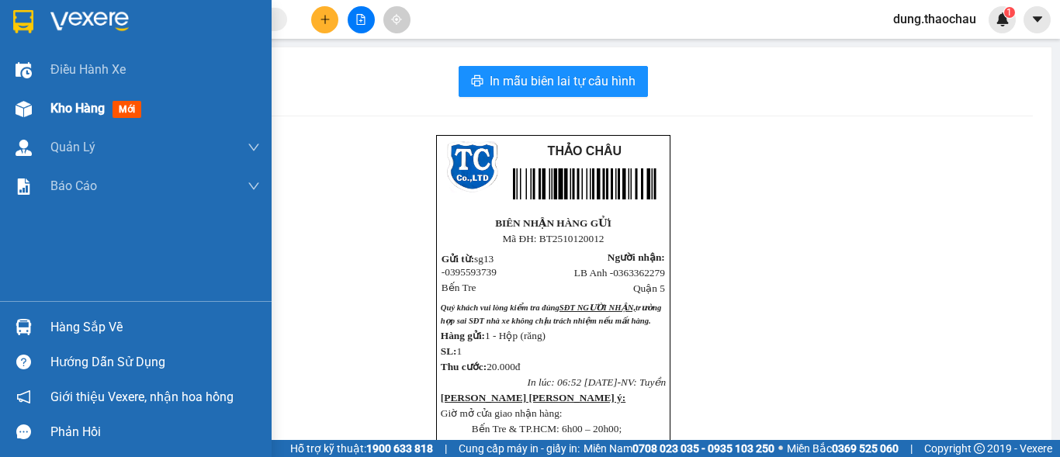
click at [64, 107] on span "Kho hàng" at bounding box center [77, 108] width 54 height 15
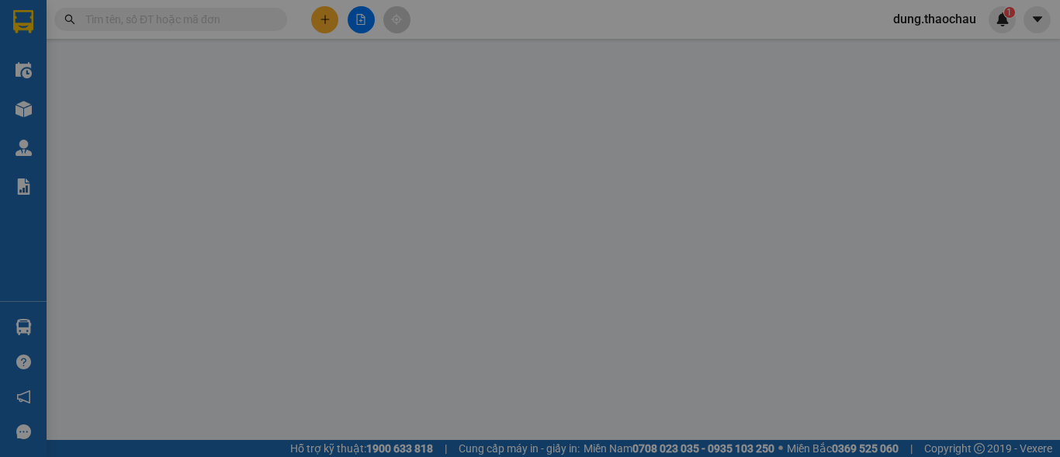
type input "0972258248"
type input "chất"
type input "CỦA BĐ"
type input "0901875868"
type input "Thư"
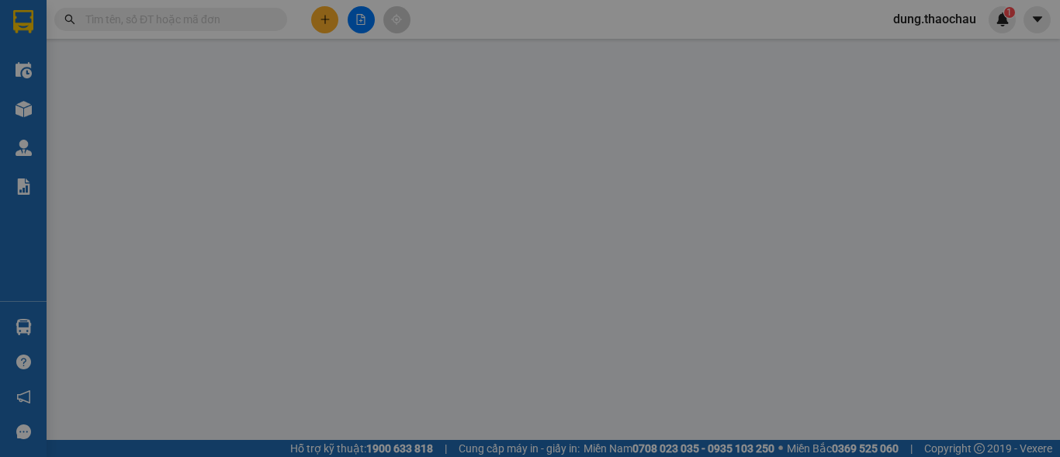
type input "25.000"
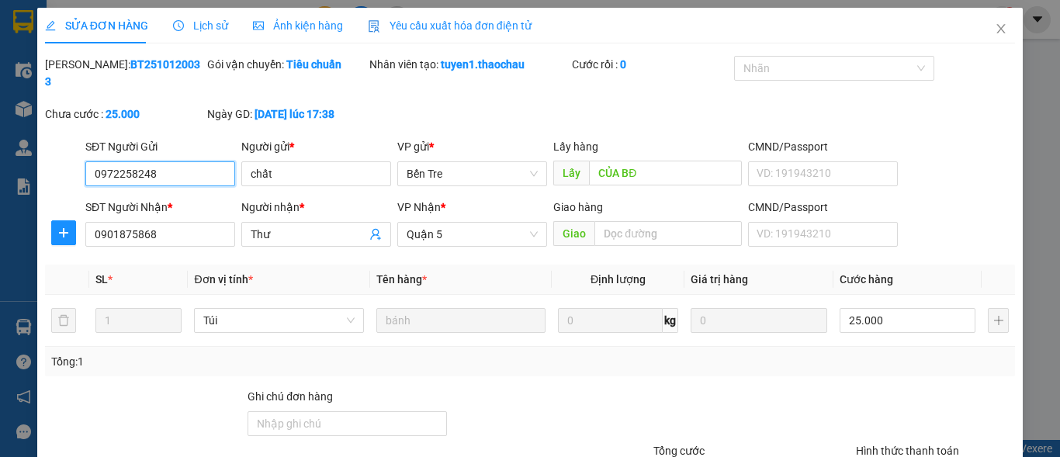
drag, startPoint x: 867, startPoint y: 370, endPoint x: 756, endPoint y: 383, distance: 112.5
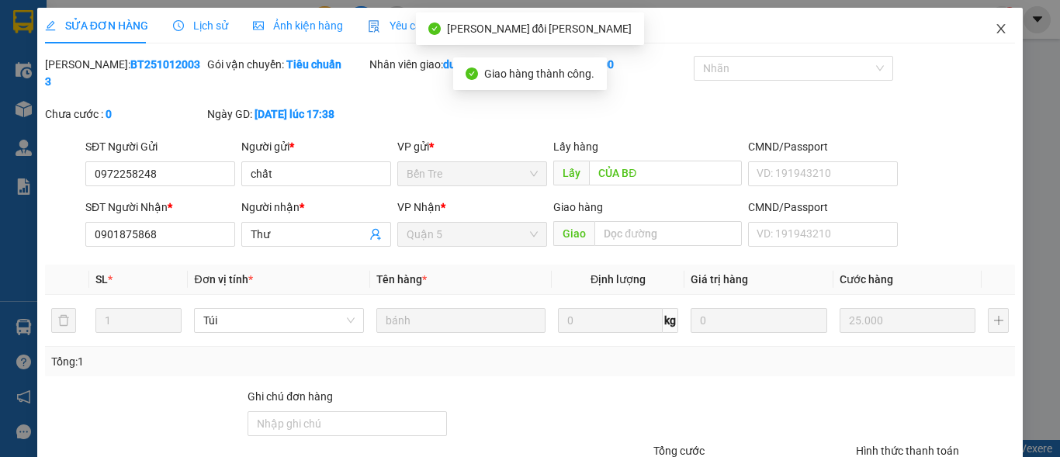
click at [995, 30] on icon "close" at bounding box center [1001, 29] width 12 height 12
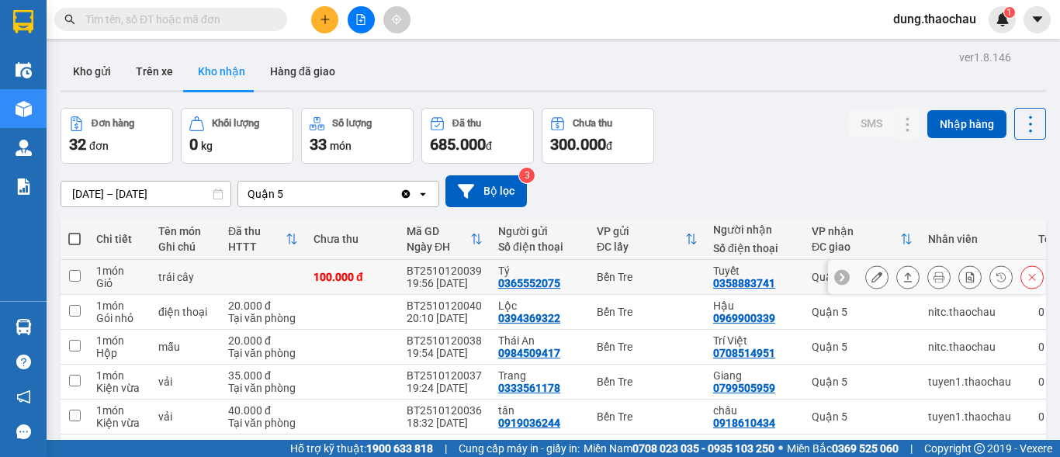
click at [866, 279] on button at bounding box center [877, 277] width 22 height 27
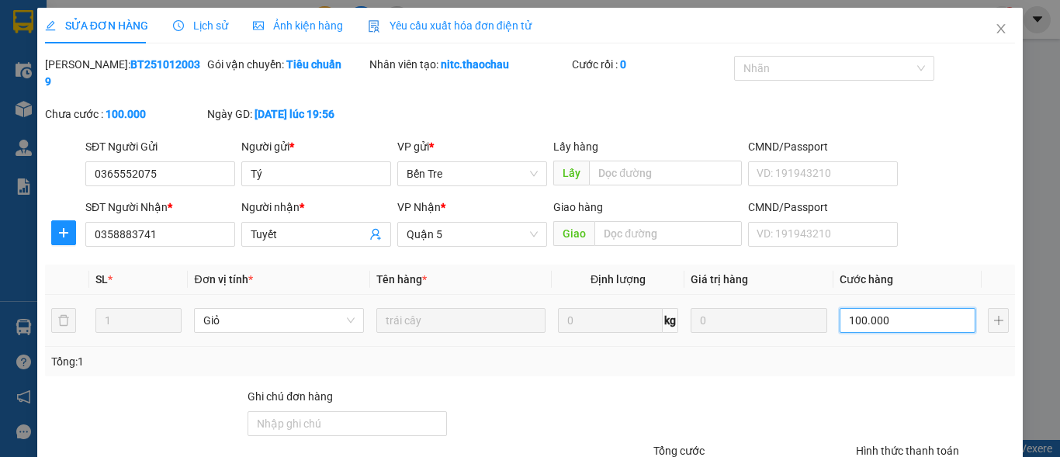
click at [857, 308] on input "100.000" at bounding box center [908, 320] width 137 height 25
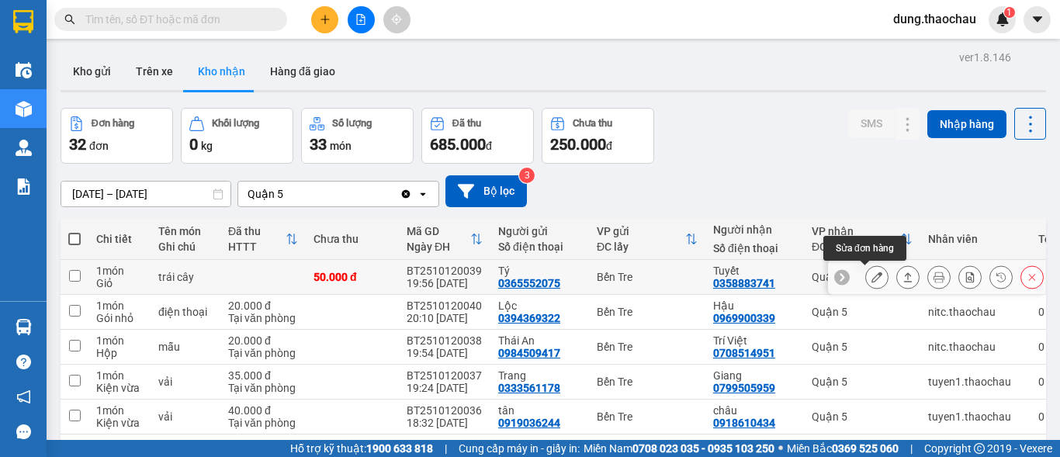
click at [871, 279] on icon at bounding box center [876, 277] width 11 height 11
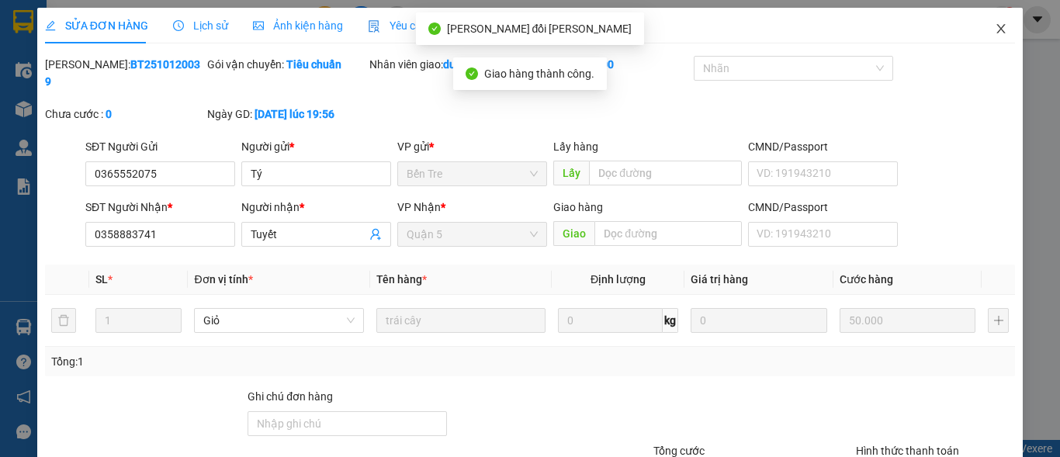
drag, startPoint x: 990, startPoint y: 33, endPoint x: 995, endPoint y: 2, distance: 30.6
click at [995, 32] on icon "close" at bounding box center [1001, 29] width 12 height 12
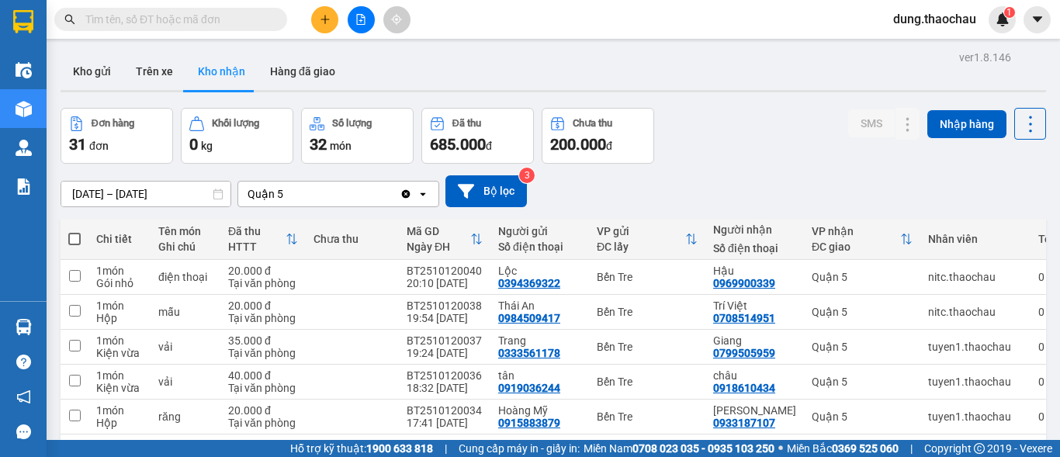
drag, startPoint x: 906, startPoint y: 18, endPoint x: 906, endPoint y: 29, distance: 10.9
click at [905, 18] on span "dung.thaochau" at bounding box center [935, 18] width 108 height 19
click at [917, 48] on span "Đăng xuất" at bounding box center [941, 48] width 75 height 17
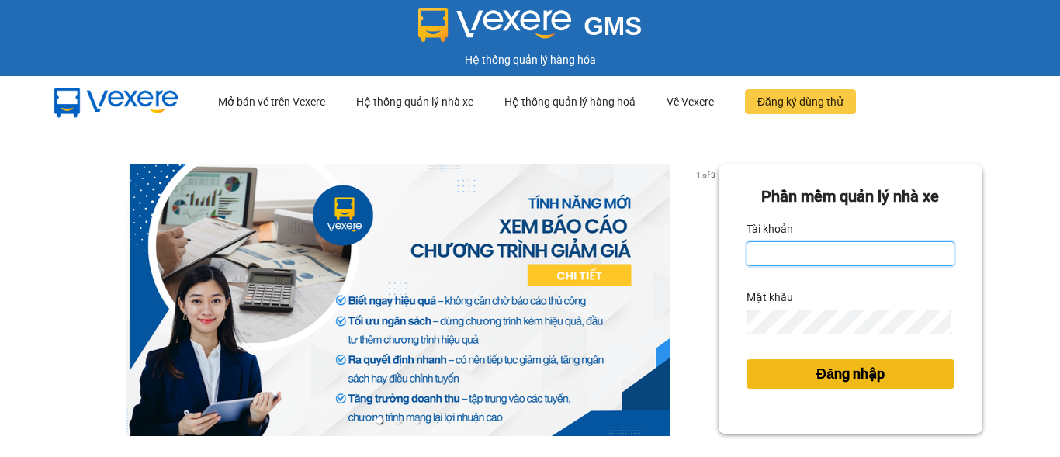
type input "saigon.thaochau"
click at [845, 369] on span "Đăng nhập" at bounding box center [850, 374] width 68 height 22
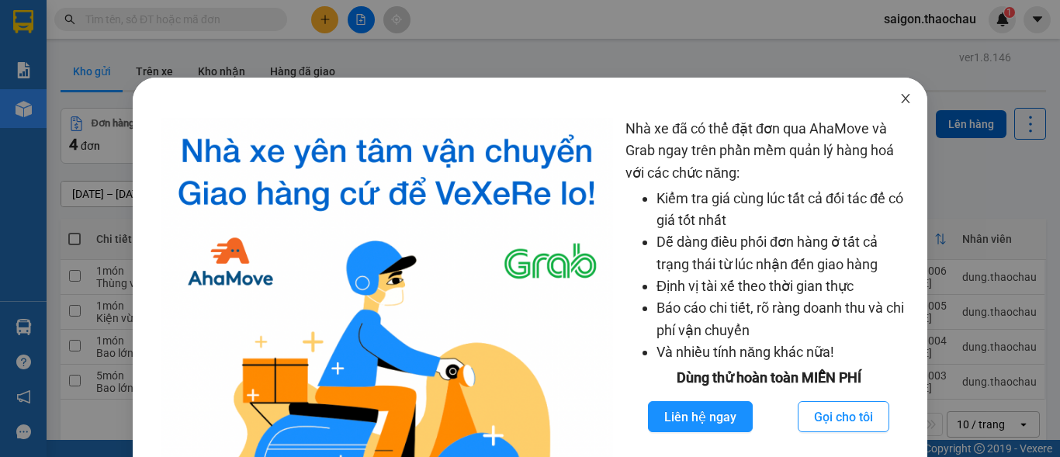
click at [899, 100] on icon "close" at bounding box center [905, 98] width 12 height 12
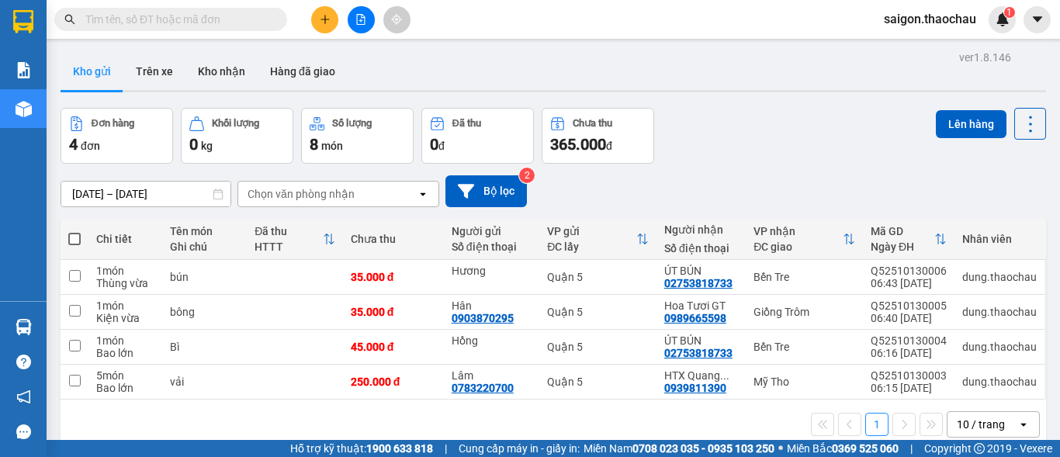
click at [982, 428] on div "10 / trang" at bounding box center [981, 425] width 48 height 16
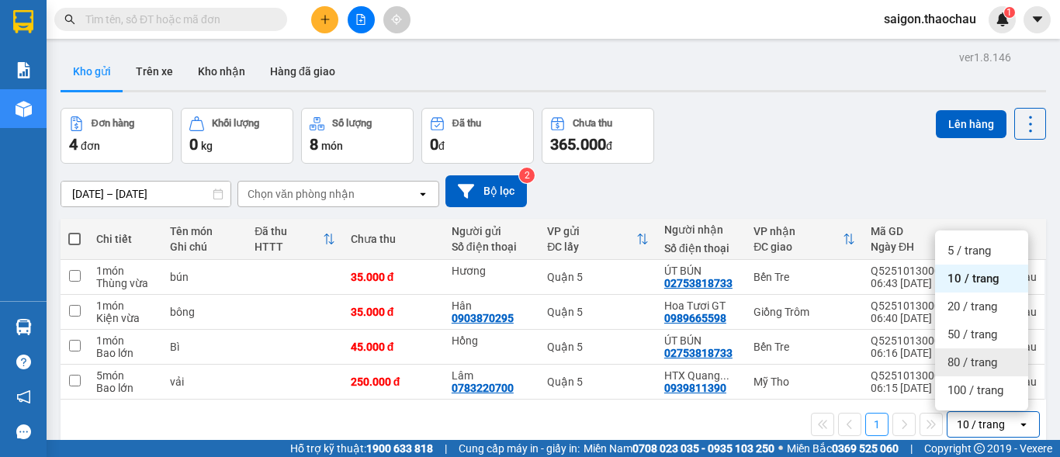
click at [970, 364] on span "80 / trang" at bounding box center [972, 363] width 50 height 16
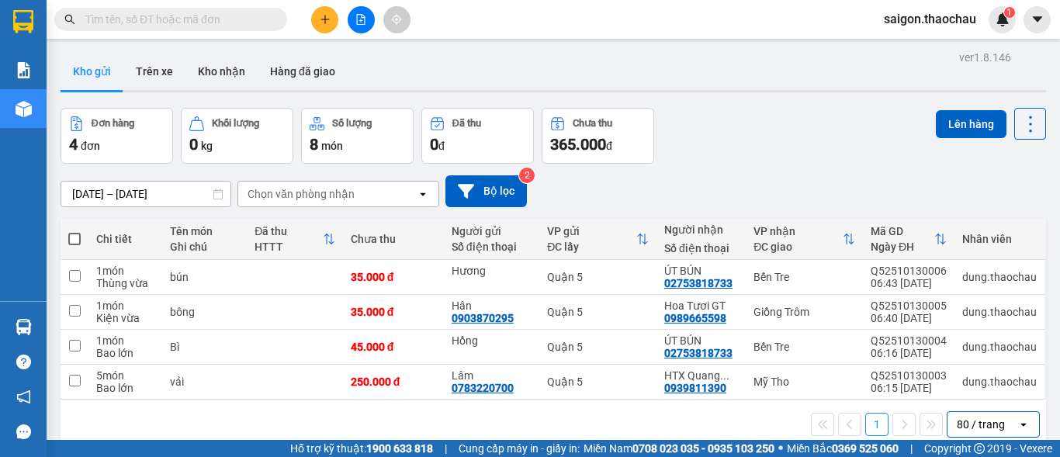
click at [71, 237] on span at bounding box center [74, 239] width 12 height 12
click at [74, 231] on input "checkbox" at bounding box center [74, 231] width 0 height 0
checkbox input "true"
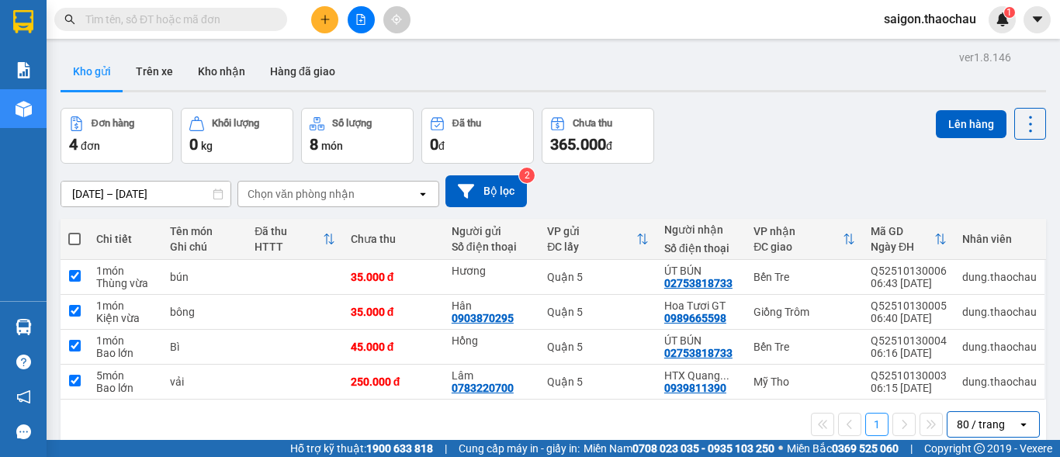
checkbox input "true"
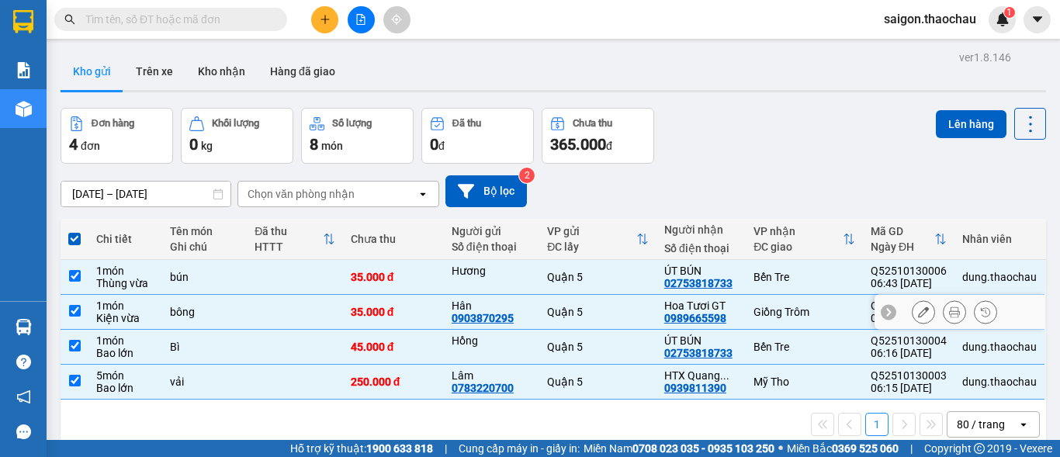
click at [76, 308] on input "checkbox" at bounding box center [75, 311] width 12 height 12
checkbox input "false"
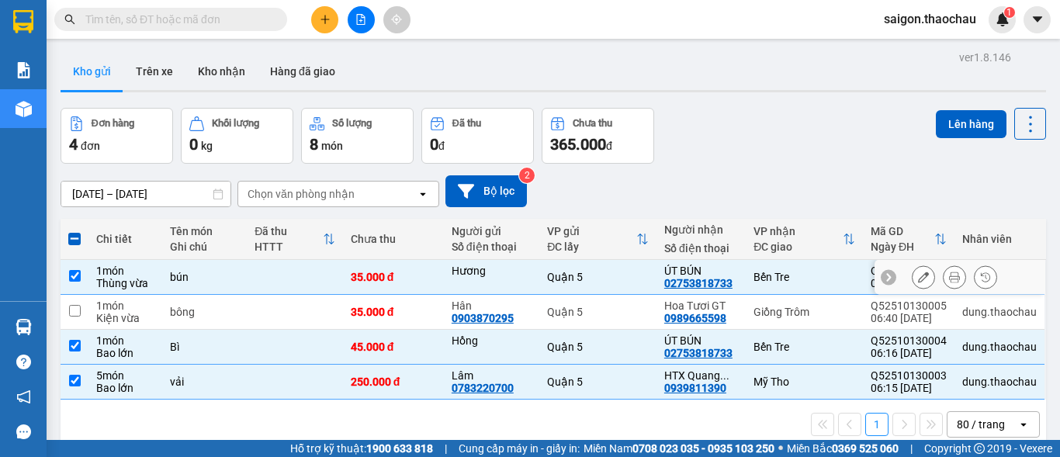
click at [74, 279] on input "checkbox" at bounding box center [75, 276] width 12 height 12
checkbox input "false"
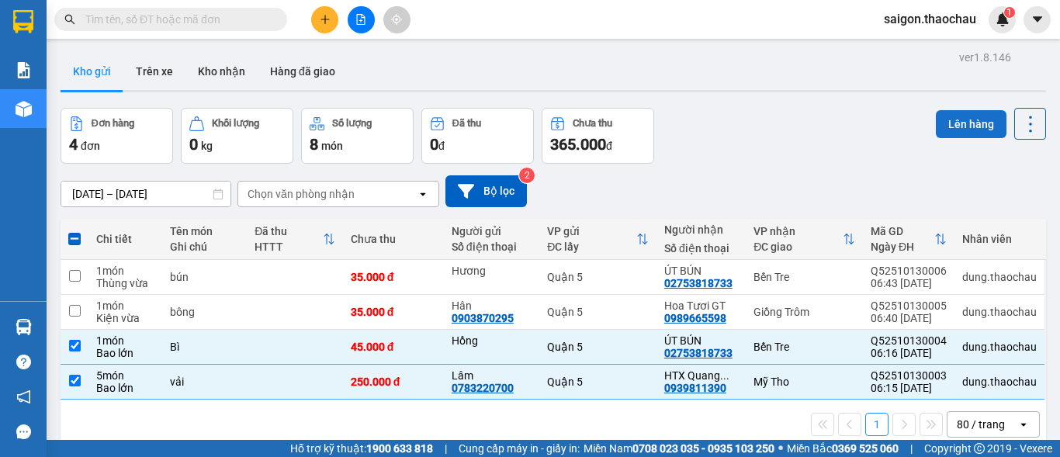
click at [950, 124] on button "Lên hàng" at bounding box center [971, 124] width 71 height 28
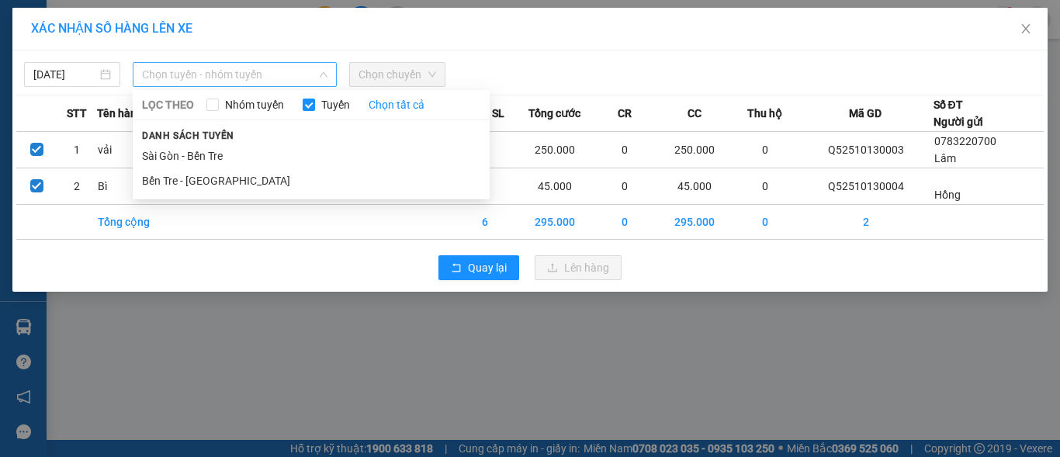
click at [202, 75] on span "Chọn tuyến - nhóm tuyến" at bounding box center [234, 74] width 185 height 23
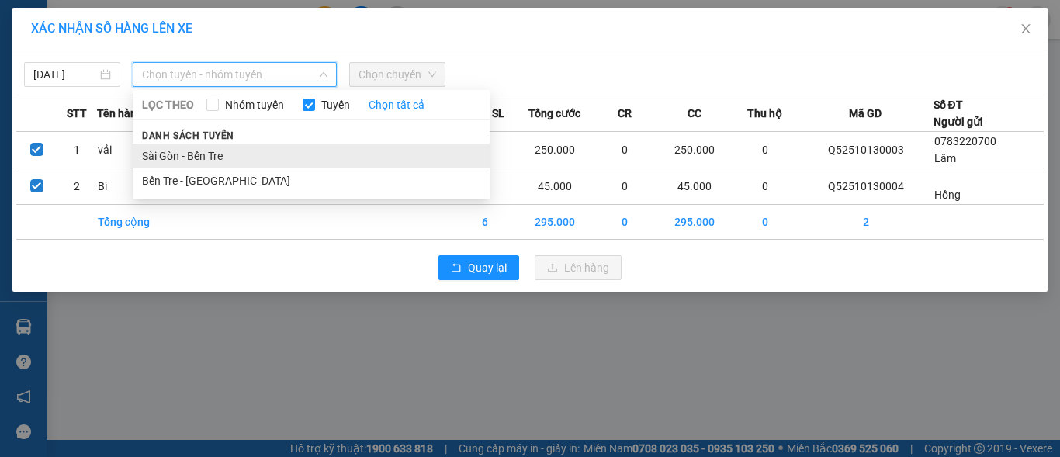
click at [195, 164] on li "Sài Gòn - Bến Tre" at bounding box center [311, 156] width 357 height 25
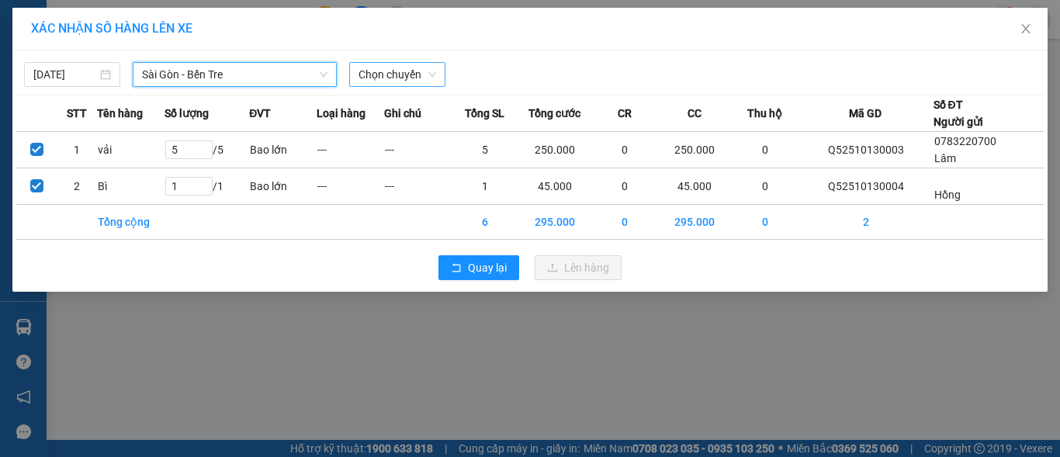
click at [387, 71] on span "Chọn chuyến" at bounding box center [397, 74] width 78 height 23
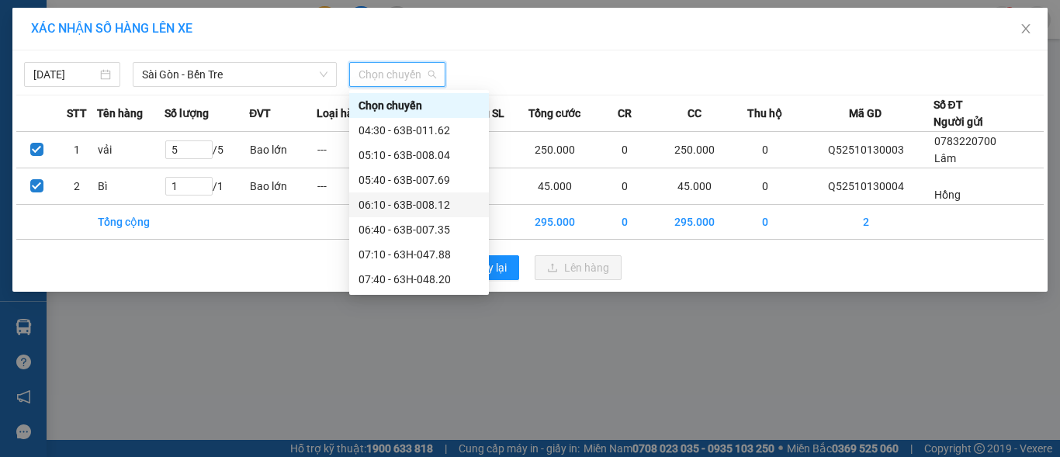
click at [379, 207] on div "06:10 - 63B-008.12" at bounding box center [418, 204] width 121 height 17
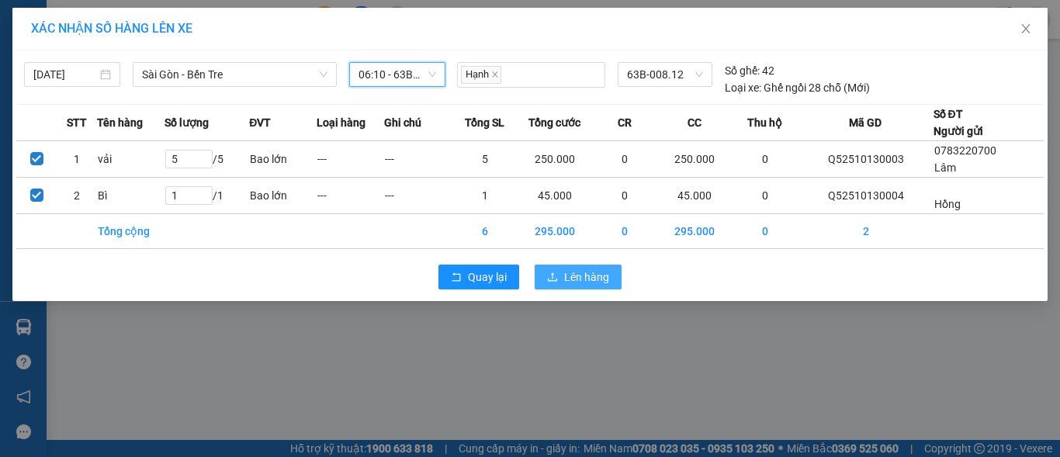
click at [573, 276] on span "Lên hàng" at bounding box center [586, 276] width 45 height 17
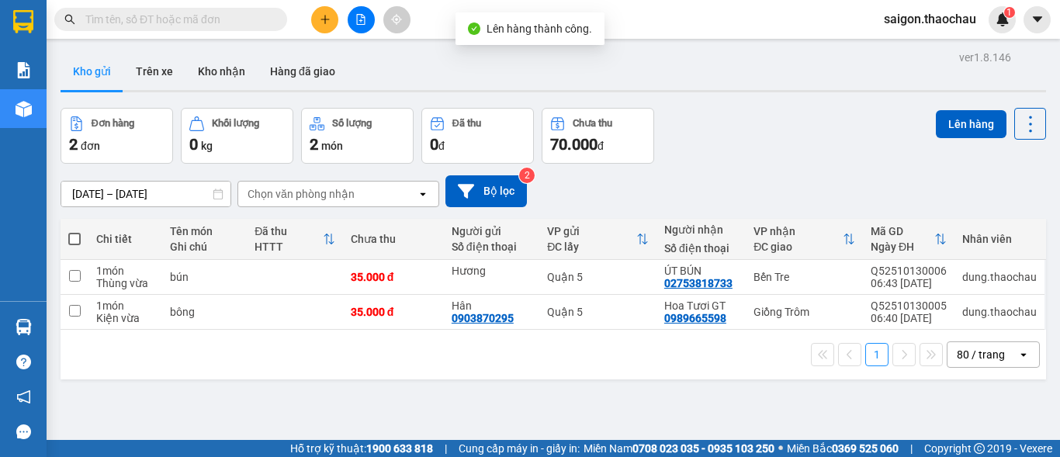
click at [74, 237] on span at bounding box center [74, 239] width 12 height 12
click at [74, 231] on input "checkbox" at bounding box center [74, 231] width 0 height 0
checkbox input "true"
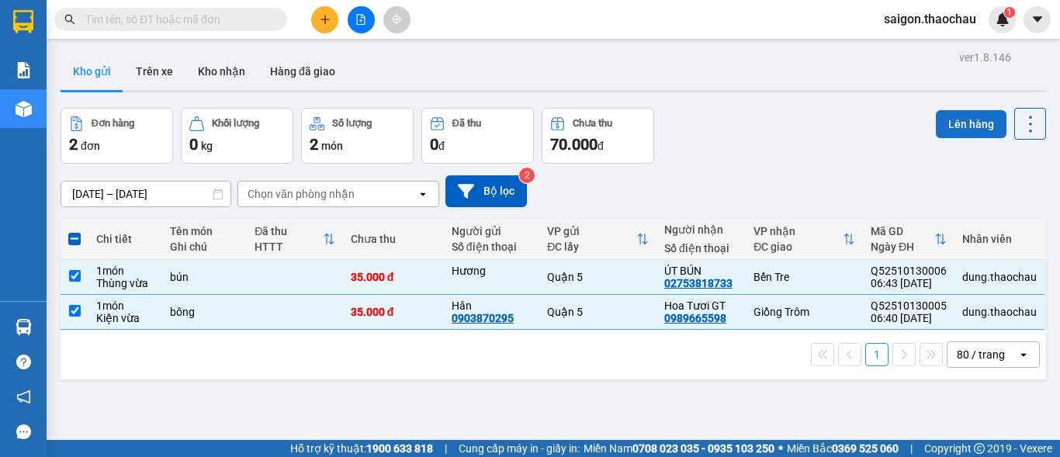
click at [949, 117] on button "Lên hàng" at bounding box center [971, 124] width 71 height 28
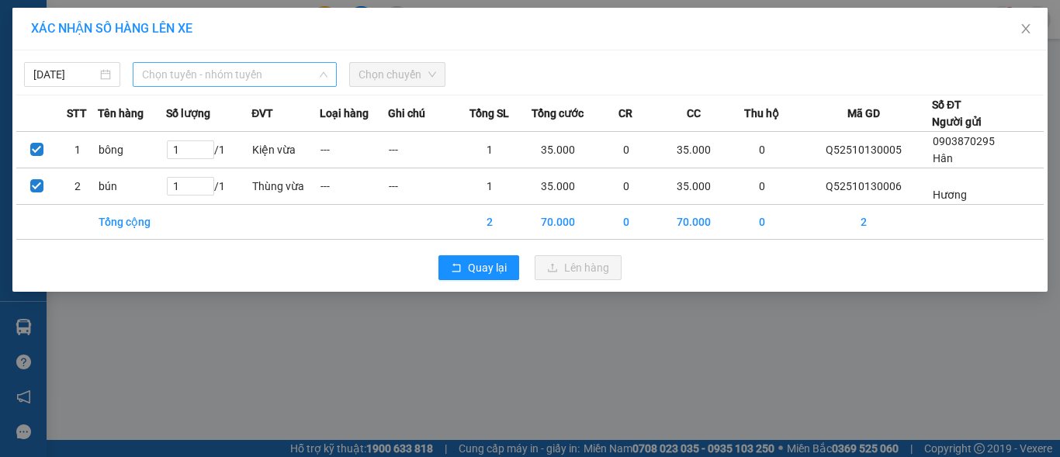
click at [230, 82] on span "Chọn tuyến - nhóm tuyến" at bounding box center [234, 74] width 185 height 23
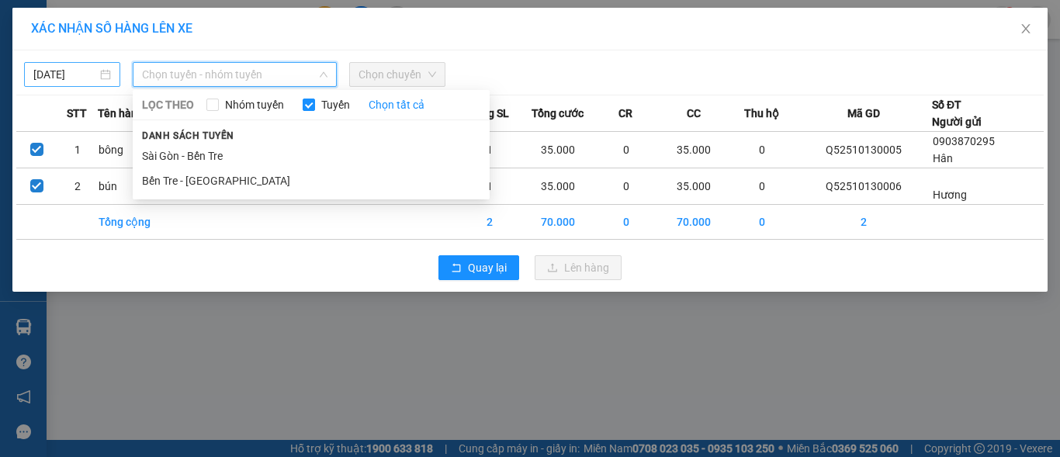
click at [88, 74] on input "12/10/2025" at bounding box center [65, 74] width 64 height 17
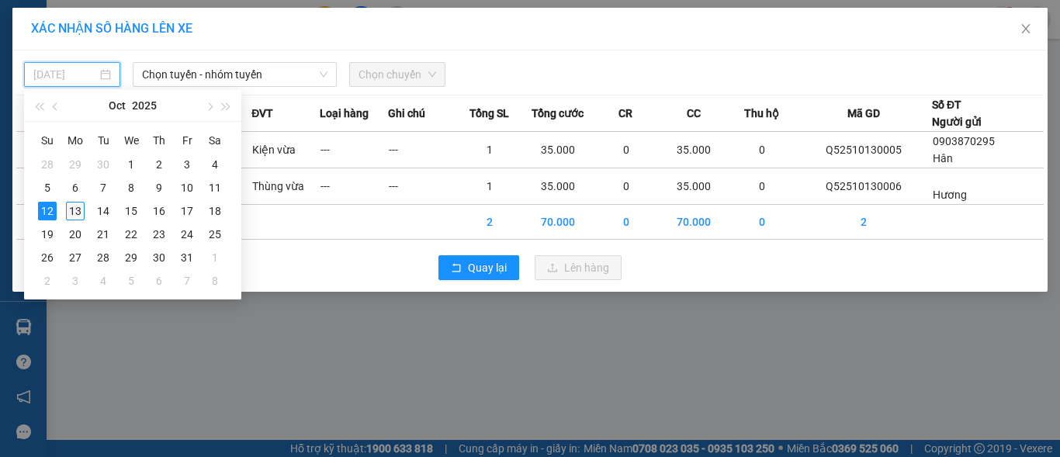
click at [78, 210] on div "13" at bounding box center [75, 211] width 19 height 19
type input "13/10/2025"
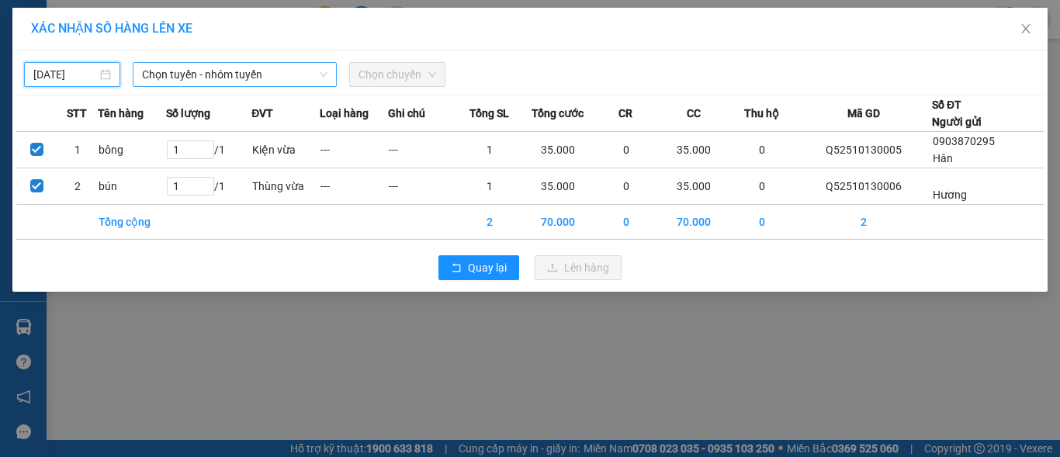
click at [200, 78] on span "Chọn tuyến - nhóm tuyến" at bounding box center [234, 74] width 185 height 23
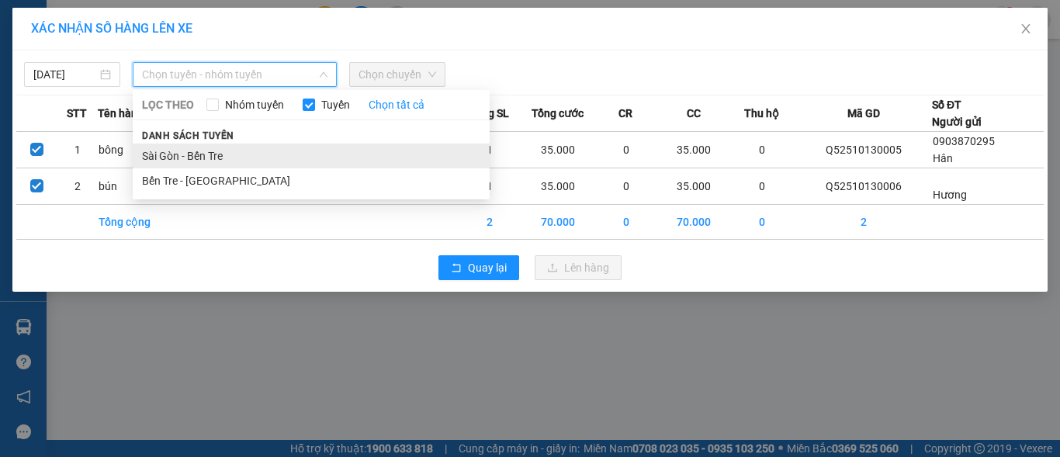
click at [192, 159] on li "Sài Gòn - Bến Tre" at bounding box center [311, 156] width 357 height 25
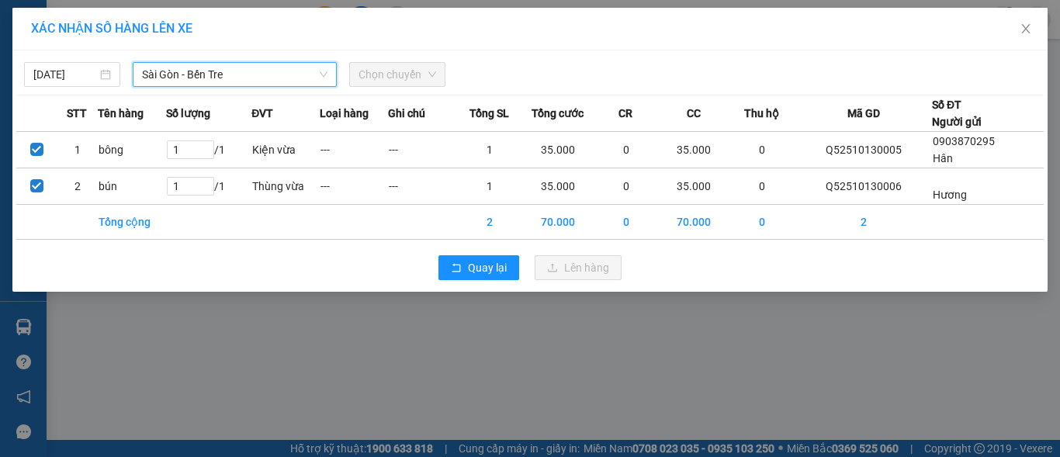
click at [383, 64] on span "Chọn chuyến" at bounding box center [397, 74] width 78 height 23
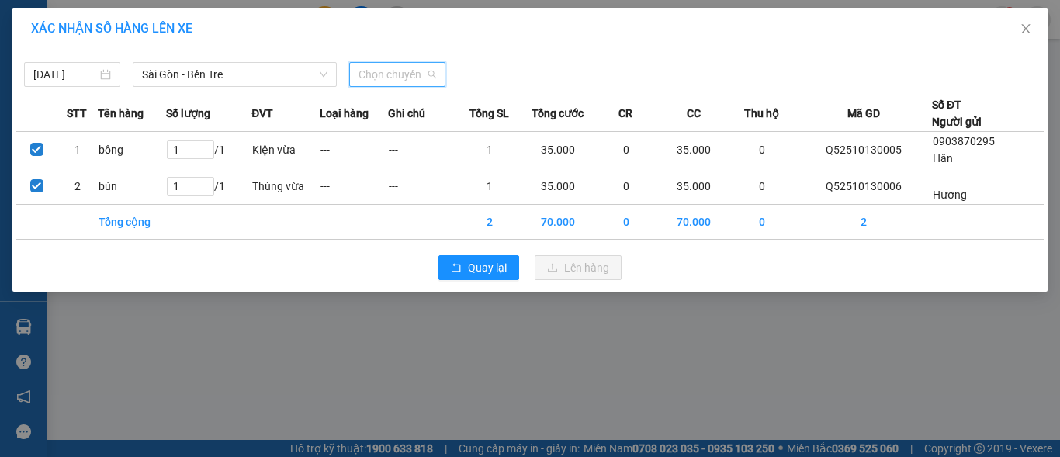
click at [388, 77] on span "Chọn chuyến" at bounding box center [397, 74] width 78 height 23
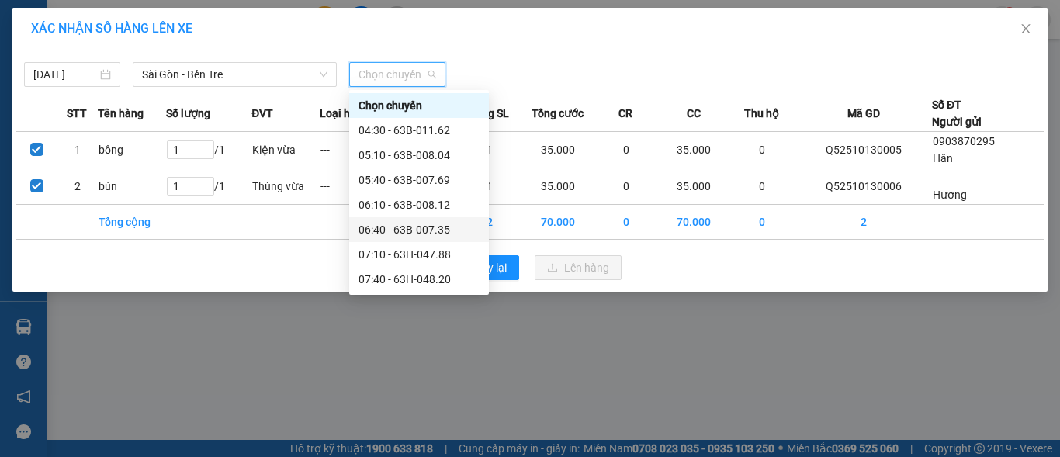
click at [376, 230] on div "06:40 - 63B-007.35" at bounding box center [418, 229] width 121 height 17
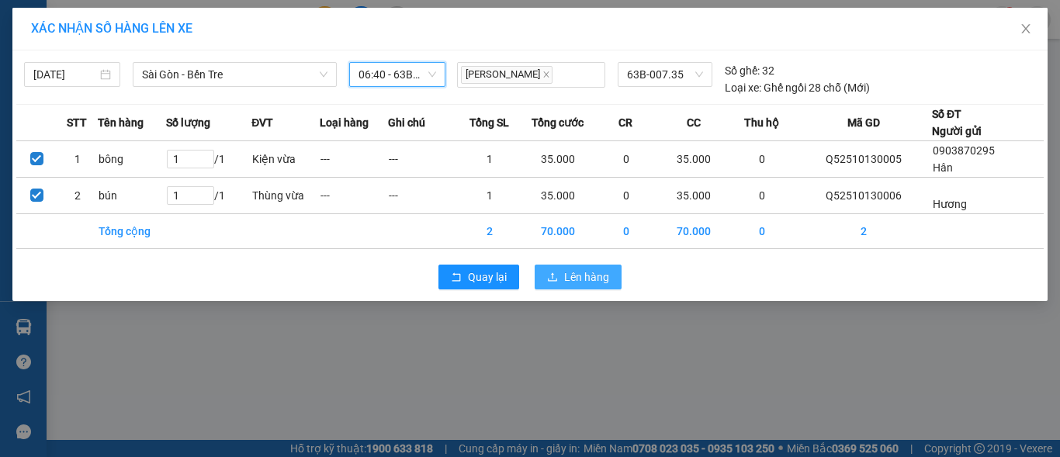
click at [573, 279] on span "Lên hàng" at bounding box center [586, 276] width 45 height 17
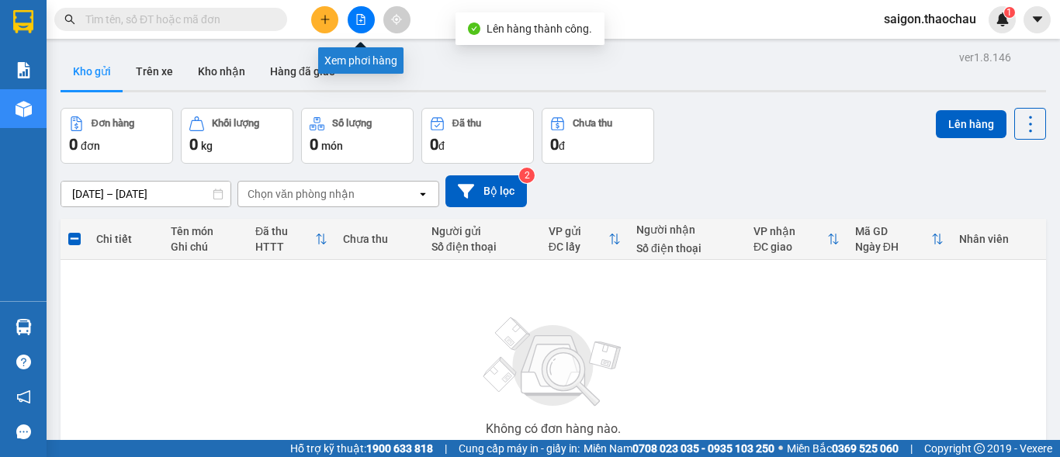
click at [361, 25] on button at bounding box center [361, 19] width 27 height 27
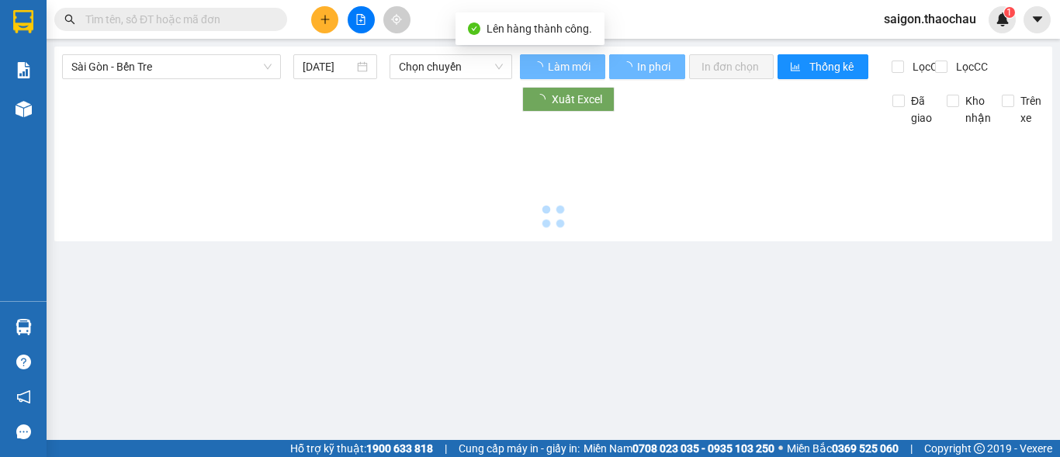
type input "13/10/2025"
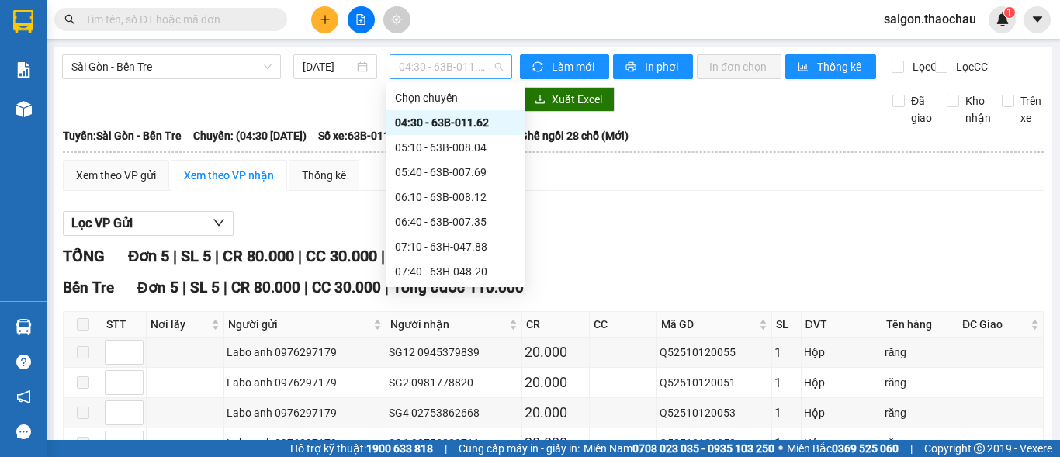
click at [427, 68] on span "04:30 - 63B-011.62" at bounding box center [451, 66] width 104 height 23
click at [420, 198] on div "06:10 - 63B-008.12" at bounding box center [455, 197] width 121 height 17
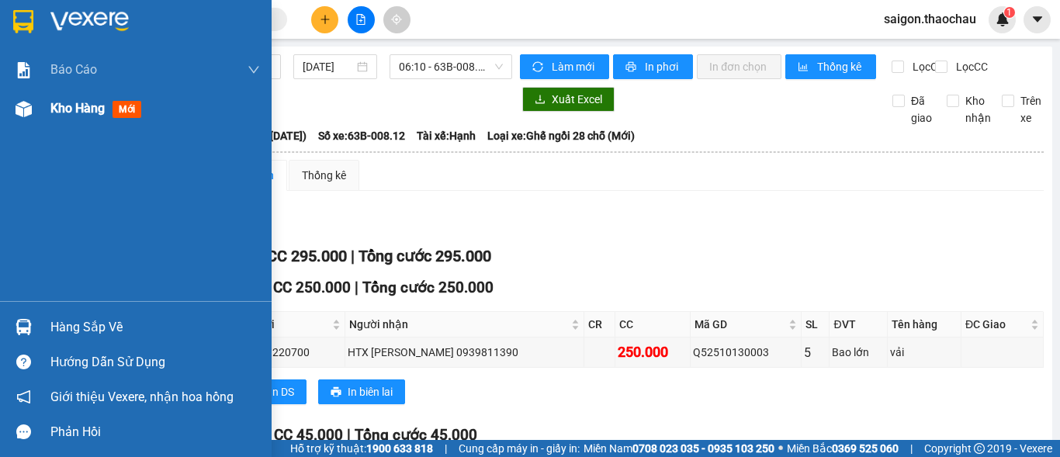
click at [69, 114] on span "Kho hàng" at bounding box center [77, 108] width 54 height 15
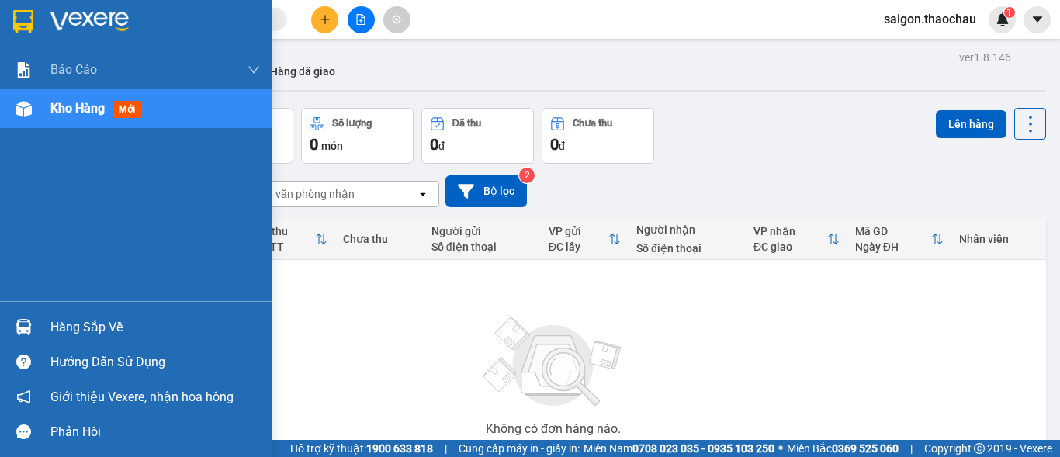
click at [66, 109] on span "Kho hàng" at bounding box center [77, 108] width 54 height 15
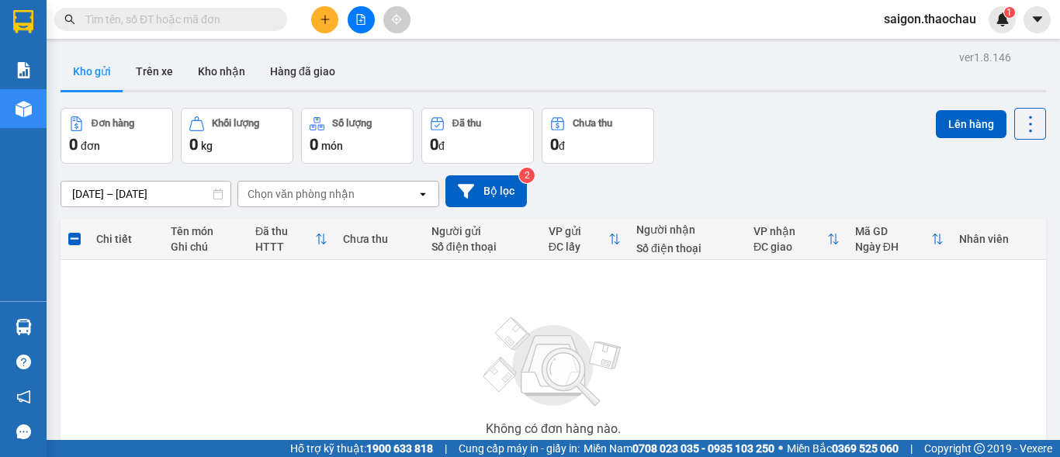
drag, startPoint x: 585, startPoint y: 107, endPoint x: 621, endPoint y: 197, distance: 96.8
click at [585, 107] on div "ver 1.8.146 Kho gửi Trên xe Kho nhận Hàng đã giao Đơn hàng 0 đơn Khối lượng 0 k…" at bounding box center [553, 303] width 998 height 512
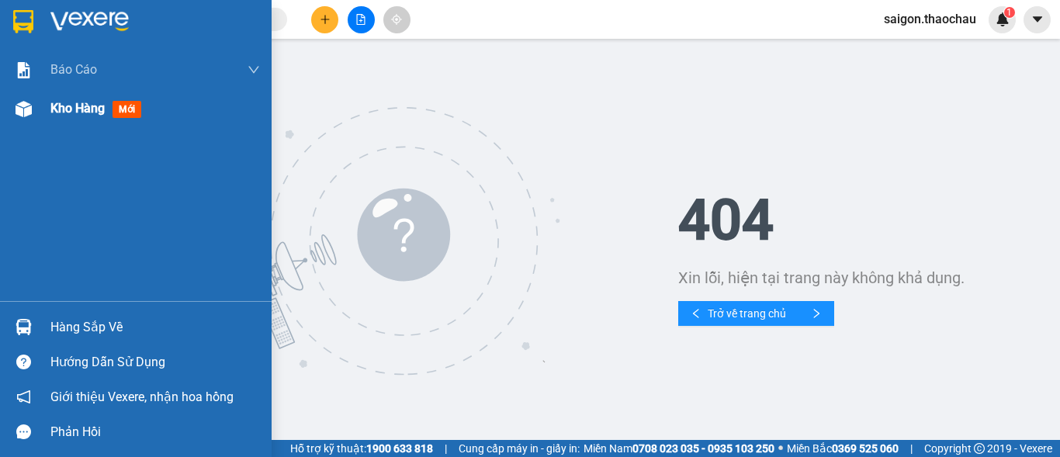
click at [78, 106] on span "Kho hàng" at bounding box center [77, 108] width 54 height 15
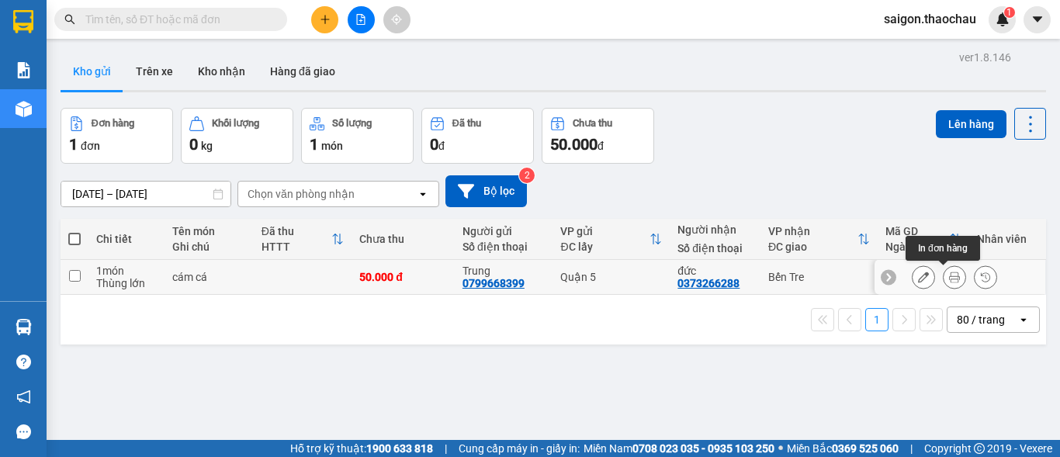
click at [949, 280] on icon at bounding box center [954, 277] width 11 height 11
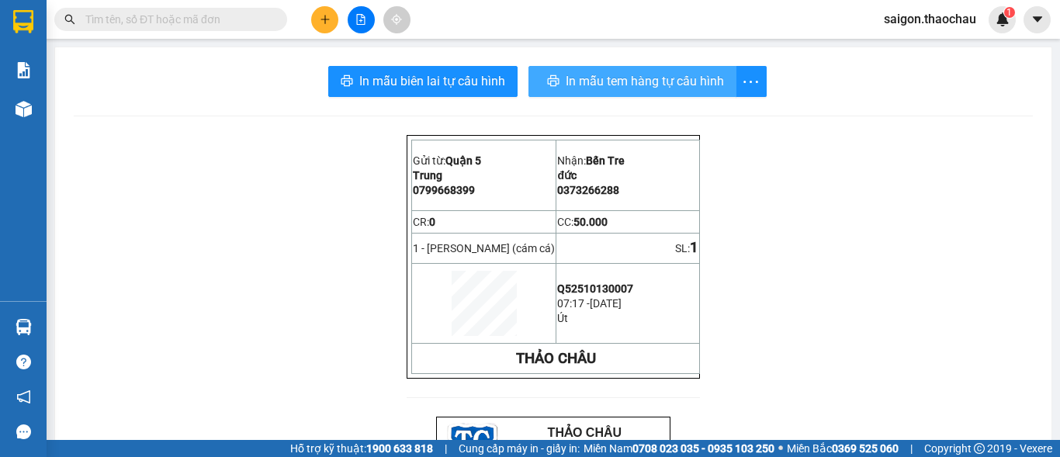
click at [601, 80] on span "In mẫu tem hàng tự cấu hình" at bounding box center [645, 80] width 158 height 19
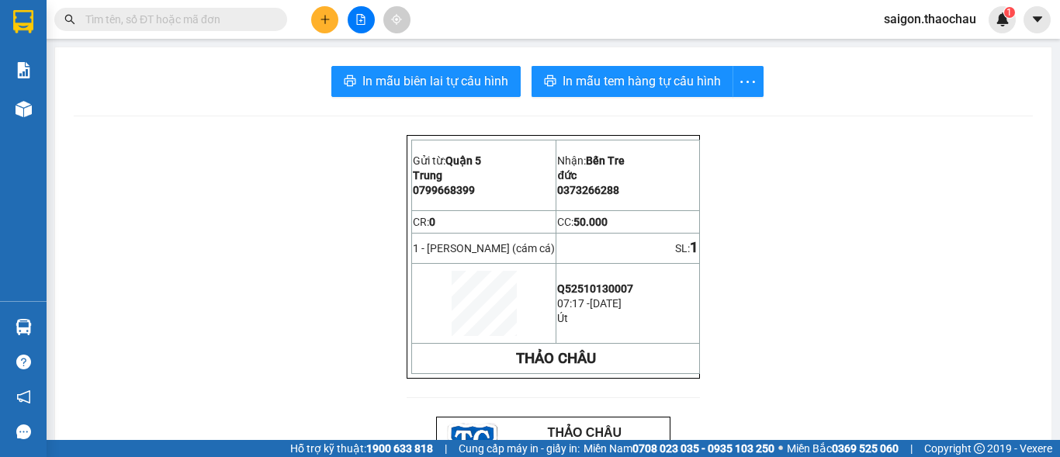
scroll to position [102, 0]
drag, startPoint x: 0, startPoint y: 317, endPoint x: 0, endPoint y: 487, distance: 169.9
